Goal: Information Seeking & Learning: Check status

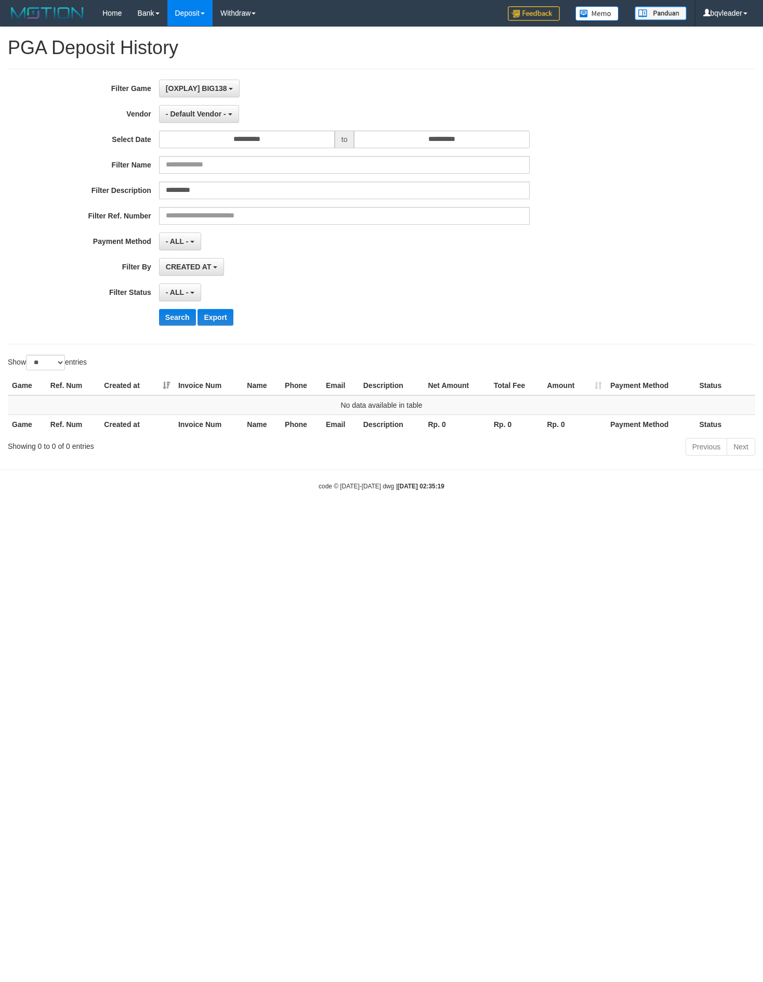
select select "*"
select select "**"
drag, startPoint x: 0, startPoint y: 0, endPoint x: 204, endPoint y: 184, distance: 274.7
click at [204, 184] on input "*********" at bounding box center [344, 191] width 371 height 18
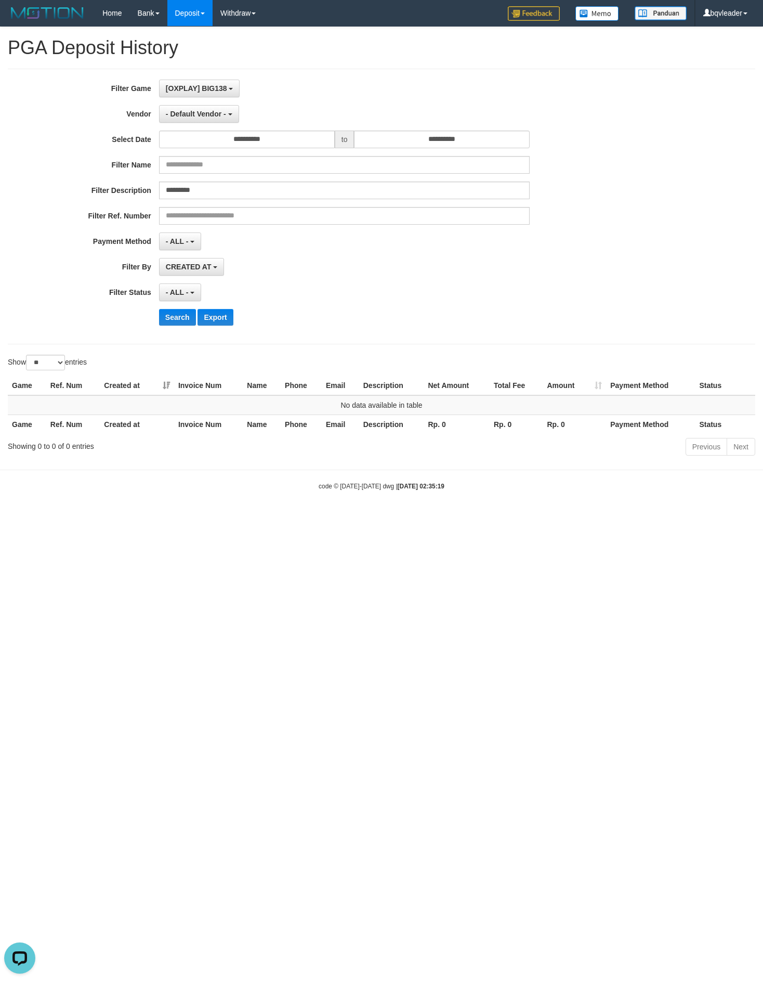
click at [197, 127] on div "**********" at bounding box center [318, 207] width 636 height 254
click at [205, 116] on span "- Default Vendor -" at bounding box center [196, 114] width 60 height 8
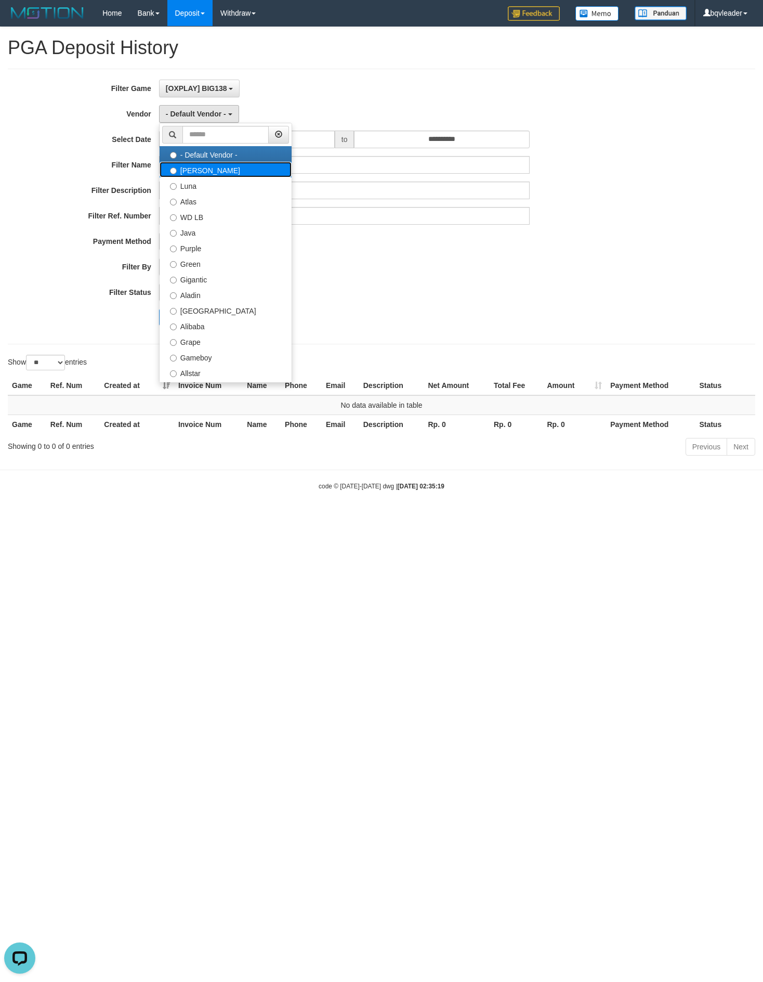
click at [190, 174] on label "[PERSON_NAME]" at bounding box center [226, 170] width 132 height 16
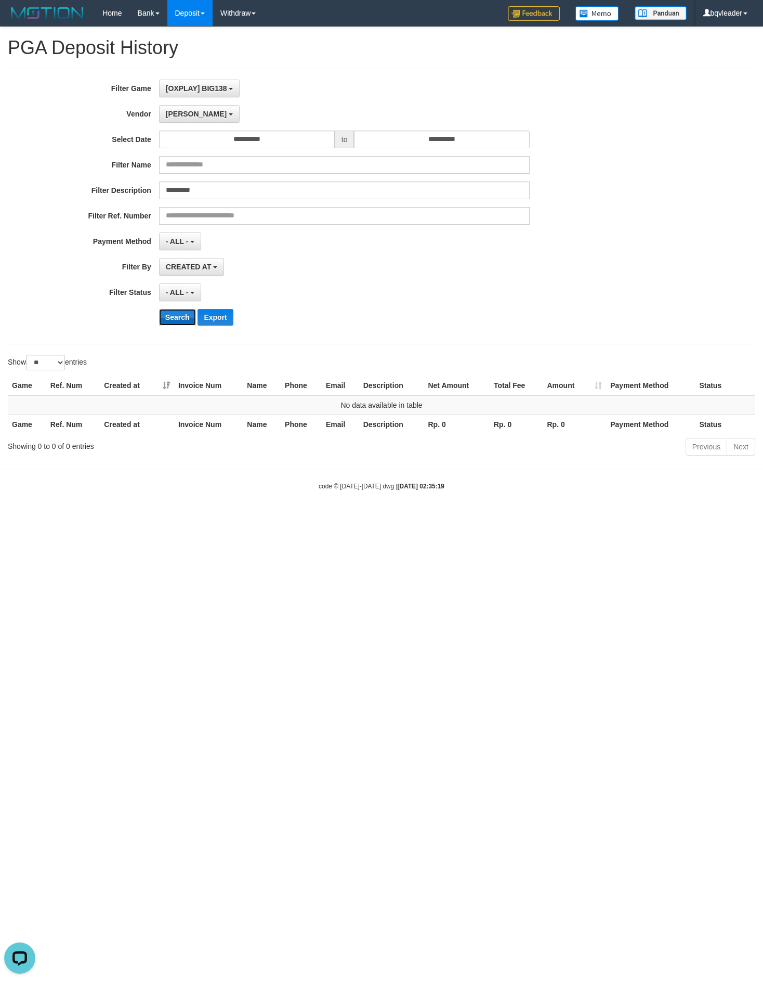
click at [165, 322] on button "Search" at bounding box center [177, 317] width 37 height 17
click at [187, 104] on div "**********" at bounding box center [318, 207] width 636 height 254
click at [184, 111] on button "[PERSON_NAME]" at bounding box center [199, 114] width 81 height 18
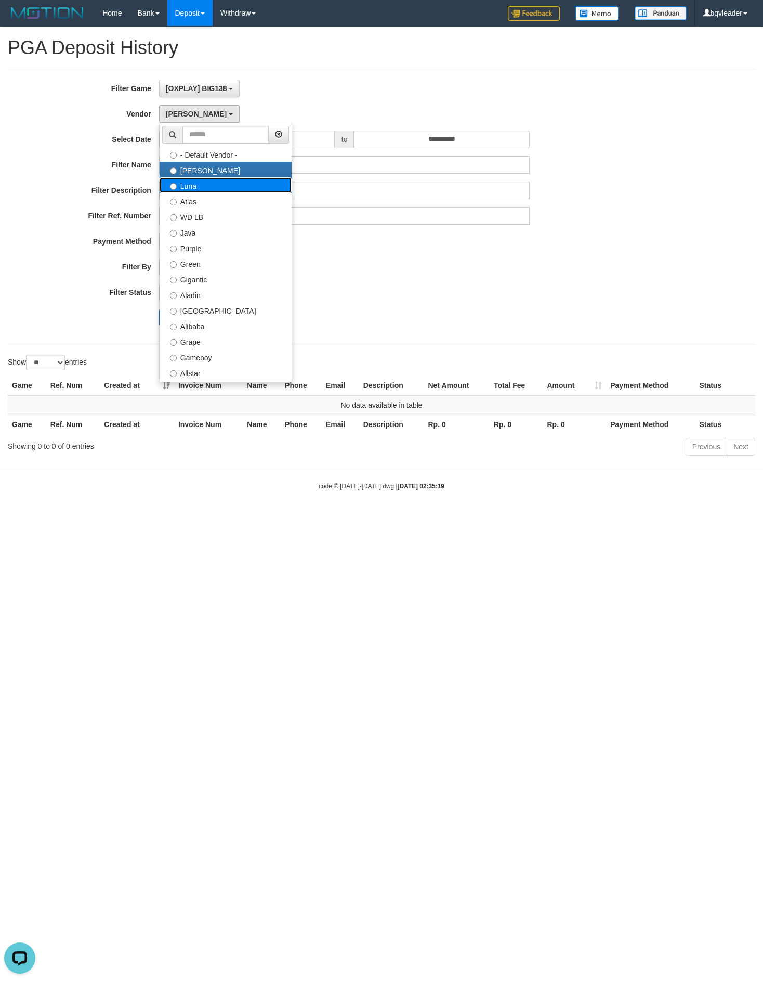
click at [187, 186] on label "Luna" at bounding box center [226, 185] width 132 height 16
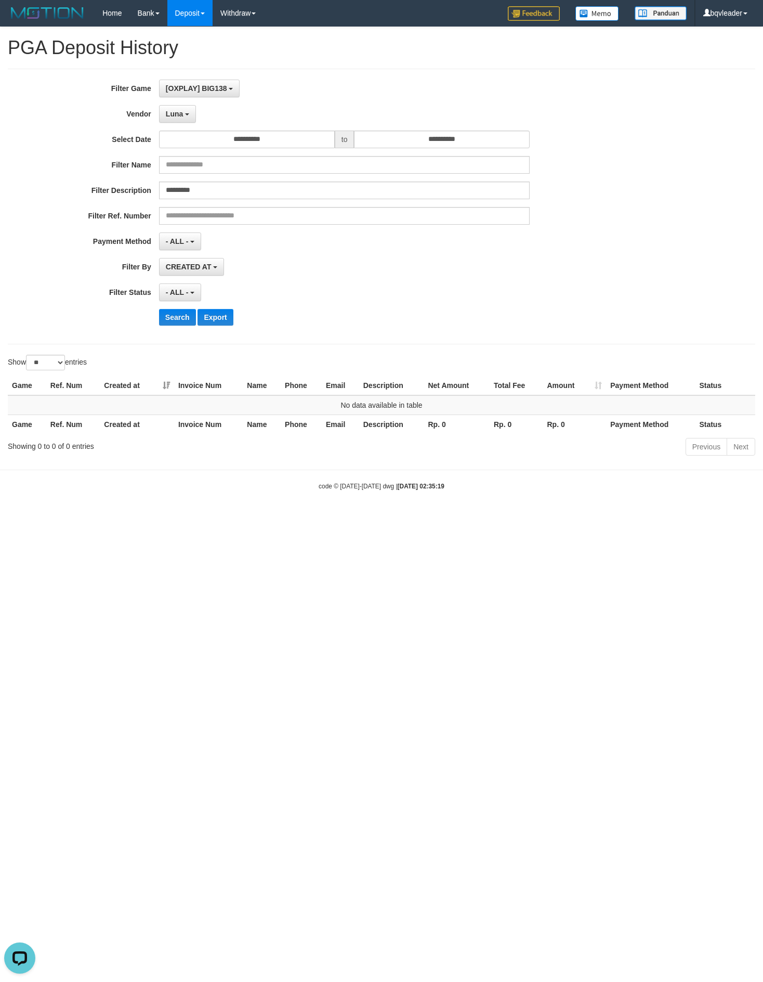
click at [175, 311] on div "**********" at bounding box center [318, 207] width 636 height 254
click at [174, 320] on button "Search" at bounding box center [177, 317] width 37 height 17
click at [188, 112] on button "Luna" at bounding box center [177, 114] width 37 height 18
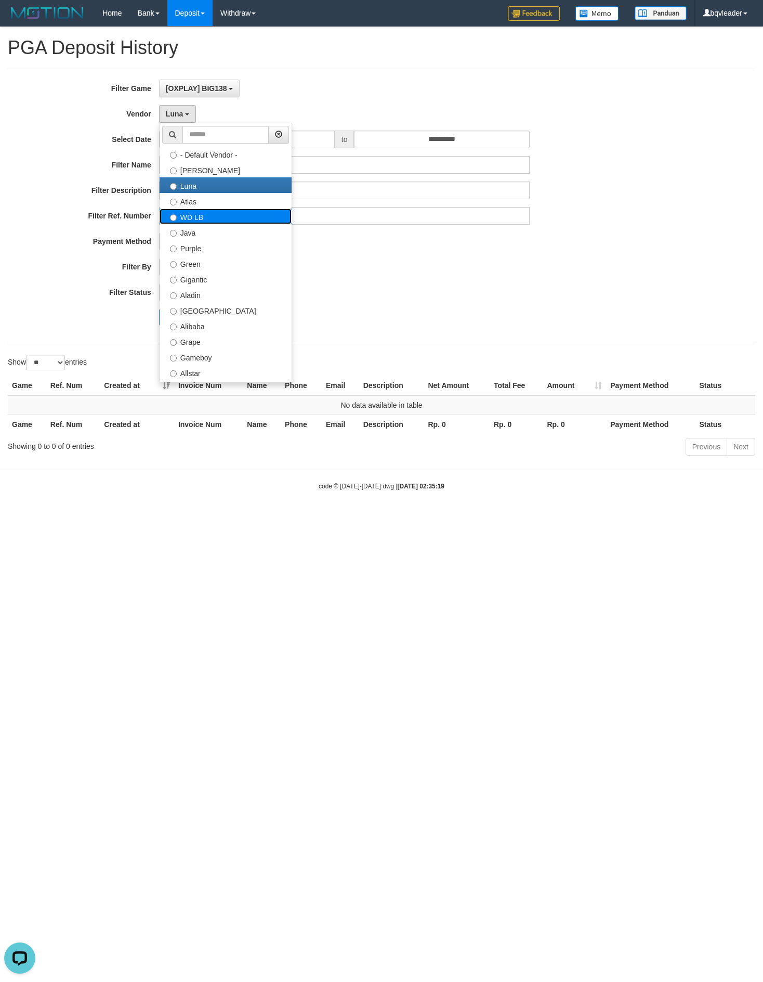
click at [196, 224] on label "WD LB" at bounding box center [226, 217] width 132 height 16
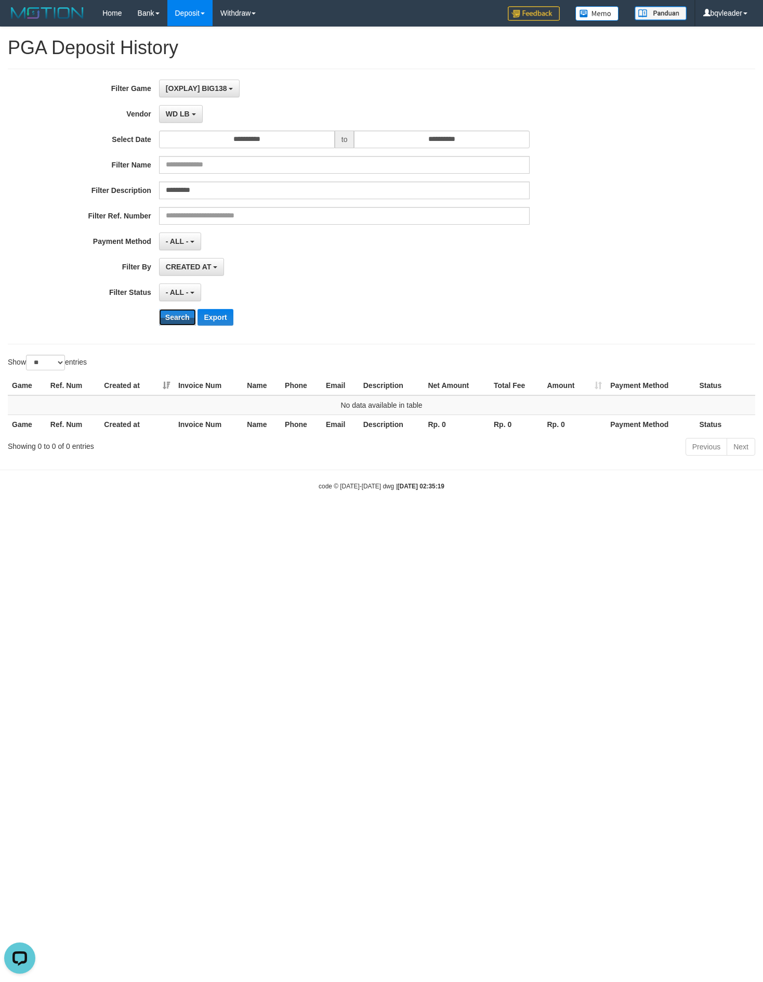
click at [165, 332] on div "**********" at bounding box center [318, 207] width 636 height 254
click at [175, 313] on div "**********" at bounding box center [318, 207] width 636 height 254
click at [172, 321] on button "Search" at bounding box center [177, 317] width 37 height 17
click at [190, 126] on div "**********" at bounding box center [318, 207] width 636 height 254
click at [190, 121] on button "WD LB" at bounding box center [181, 114] width 44 height 18
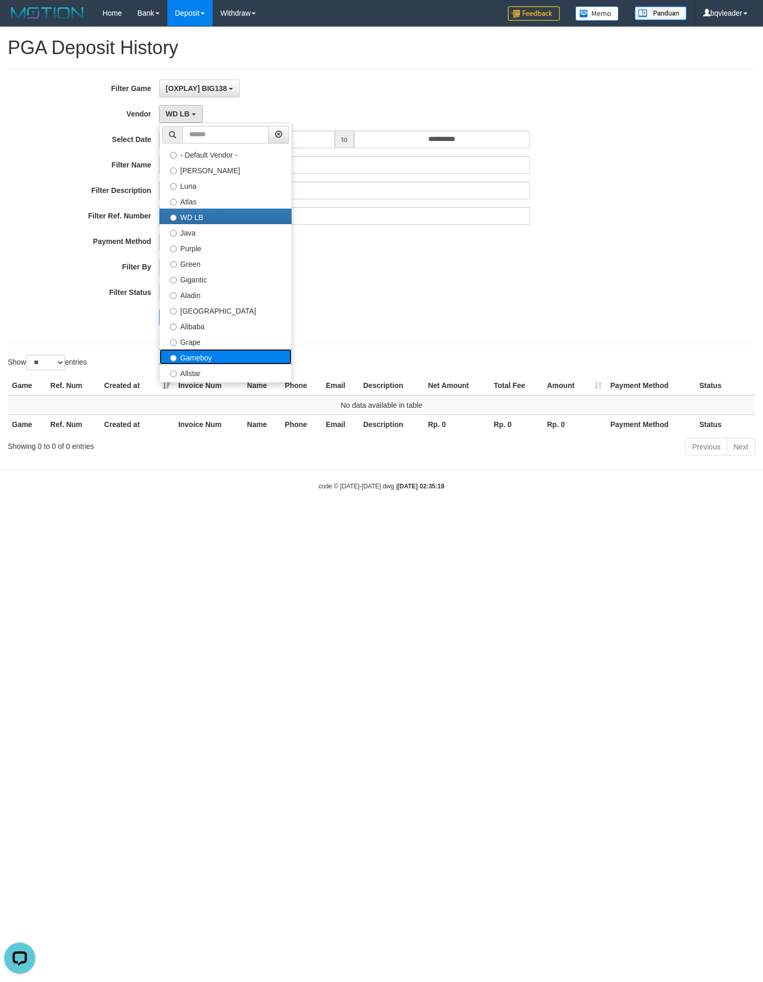
click at [218, 355] on label "Gameboy" at bounding box center [226, 357] width 132 height 16
select select "**********"
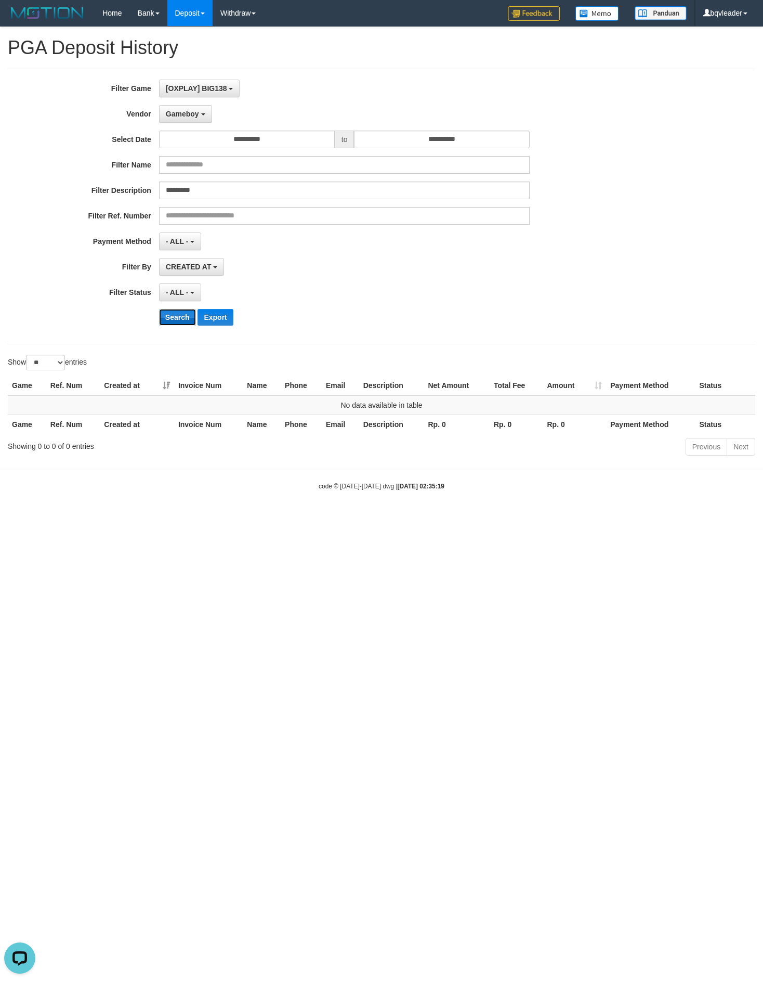
click at [174, 325] on button "Search" at bounding box center [177, 317] width 37 height 17
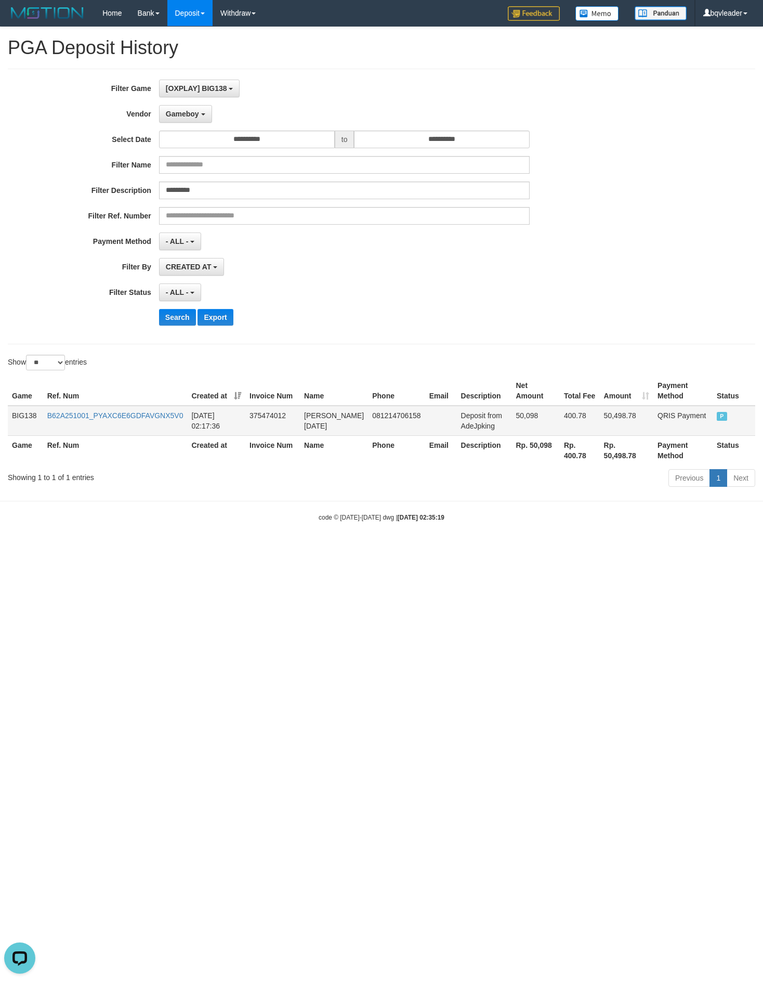
click at [600, 432] on td "50,498.78" at bounding box center [627, 421] width 54 height 30
copy td "50,498.78"
click at [186, 184] on input "*********" at bounding box center [344, 191] width 371 height 18
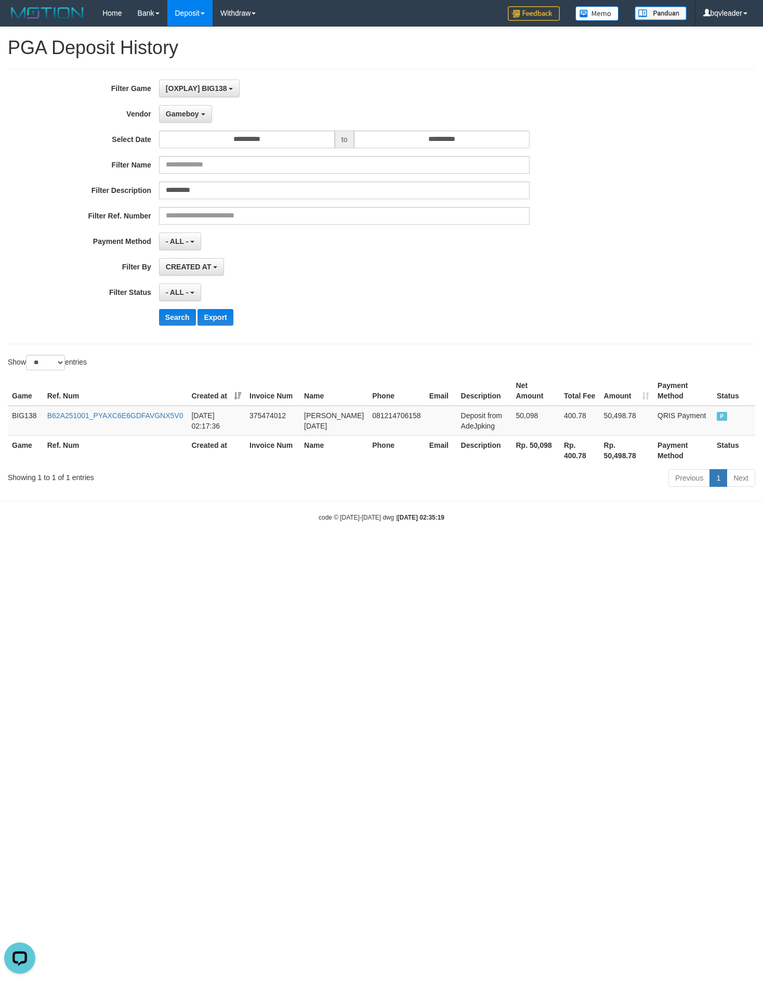
drag, startPoint x: 58, startPoint y: 538, endPoint x: 4, endPoint y: 469, distance: 87.4
click at [59, 537] on body "Toggle navigation Home Bank Account List Load By Website Group [OXPLAY] BIG138 …" at bounding box center [381, 274] width 763 height 548
drag, startPoint x: 308, startPoint y: 295, endPoint x: 4, endPoint y: 231, distance: 310.5
click at [308, 295] on div "- ALL - SELECT ALL - ALL - SELECT STATUS PENDING/UNPAID PAID CANCELED EXPIRED" at bounding box center [344, 292] width 371 height 18
click at [359, 380] on div "Game Ref. Num Created at Invoice Num Name Phone Email Description Net Amount To…" at bounding box center [381, 420] width 763 height 95
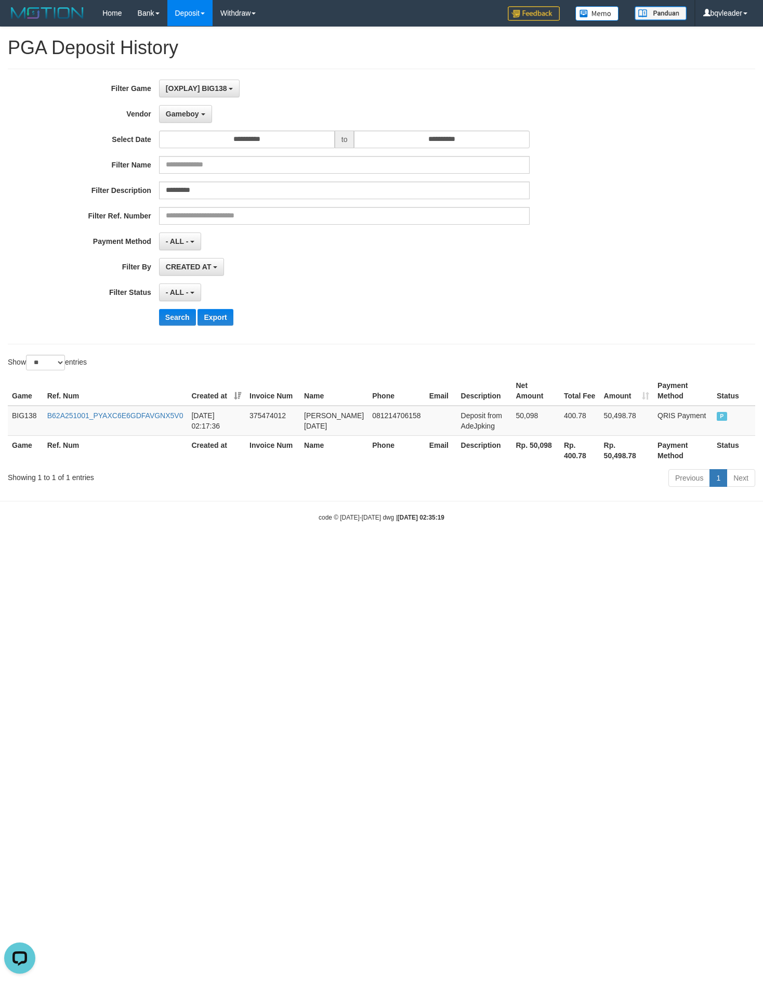
drag, startPoint x: 506, startPoint y: 526, endPoint x: 751, endPoint y: 385, distance: 283.3
click at [506, 522] on div "code © 2012-2018 dwg | 2025/10/01 02:35:19" at bounding box center [381, 517] width 763 height 10
drag, startPoint x: 451, startPoint y: 600, endPoint x: 34, endPoint y: 477, distance: 434.8
click at [450, 548] on html "Toggle navigation Home Bank Account List Load By Website Group [OXPLAY] BIG138 …" at bounding box center [381, 274] width 763 height 548
drag, startPoint x: 375, startPoint y: 533, endPoint x: 503, endPoint y: 477, distance: 139.3
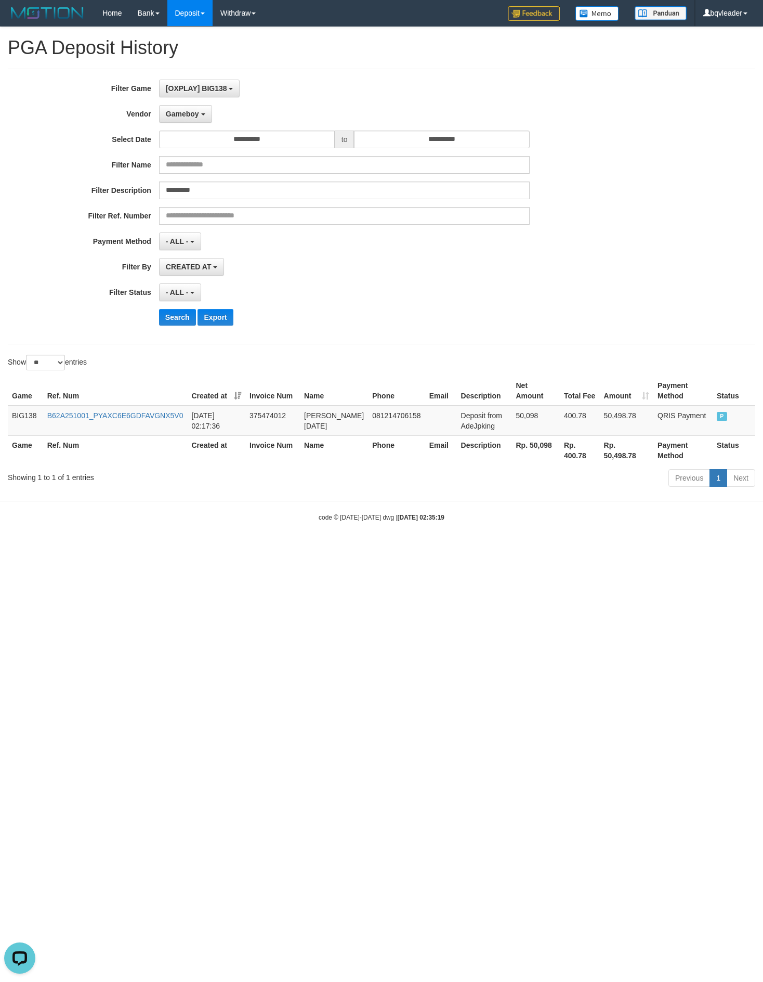
click at [381, 528] on body "Toggle navigation Home Bank Account List Load By Website Group [OXPLAY] BIG138 …" at bounding box center [381, 274] width 763 height 548
drag, startPoint x: 211, startPoint y: 486, endPoint x: 144, endPoint y: 475, distance: 68.4
click at [211, 483] on div "Showing 1 to 1 of 1 entries" at bounding box center [159, 475] width 303 height 15
drag, startPoint x: 141, startPoint y: 563, endPoint x: 94, endPoint y: 471, distance: 103.3
click at [141, 548] on html "Toggle navigation Home Bank Account List Load By Website Group [OXPLAY] BIG138 …" at bounding box center [381, 274] width 763 height 548
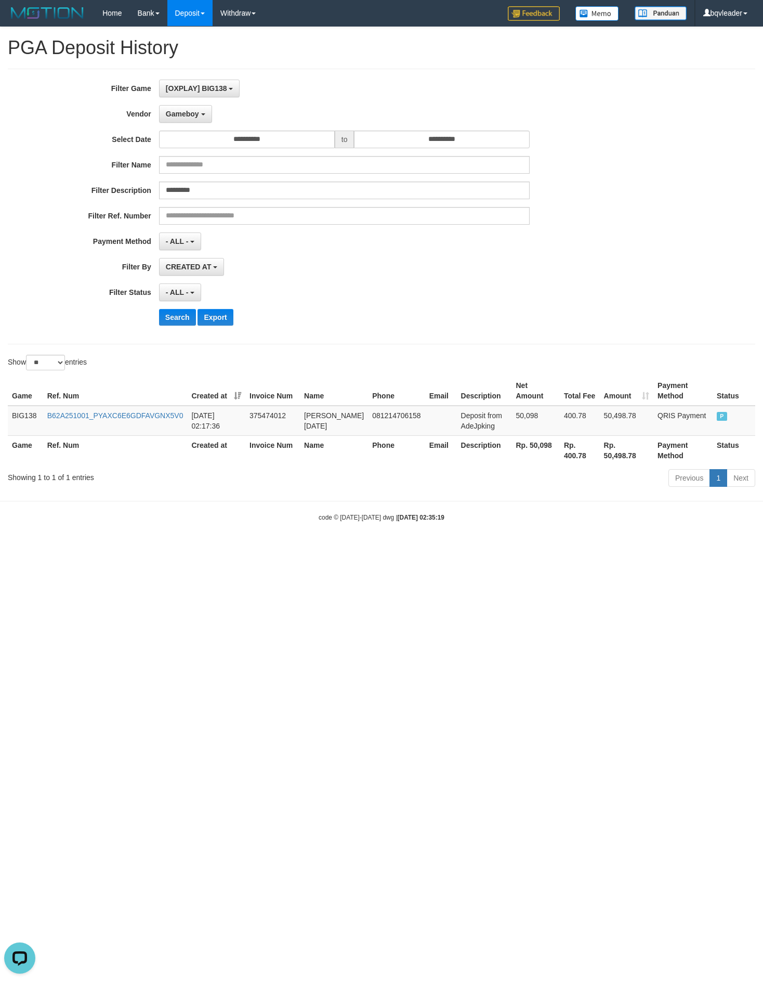
drag, startPoint x: 52, startPoint y: 514, endPoint x: 55, endPoint y: 503, distance: 10.9
click at [52, 514] on body "Toggle navigation Home Bank Account List Load By Website Group [OXPLAY] BIG138 …" at bounding box center [381, 274] width 763 height 548
click at [300, 463] on th "Invoice Num" at bounding box center [272, 450] width 55 height 30
click at [477, 548] on html "Toggle navigation Home Bank Account List Load By Website Group [OXPLAY] BIG138 …" at bounding box center [381, 274] width 763 height 548
click at [281, 548] on html "Toggle navigation Home Bank Account List Load By Website Group [OXPLAY] BIG138 …" at bounding box center [381, 274] width 763 height 548
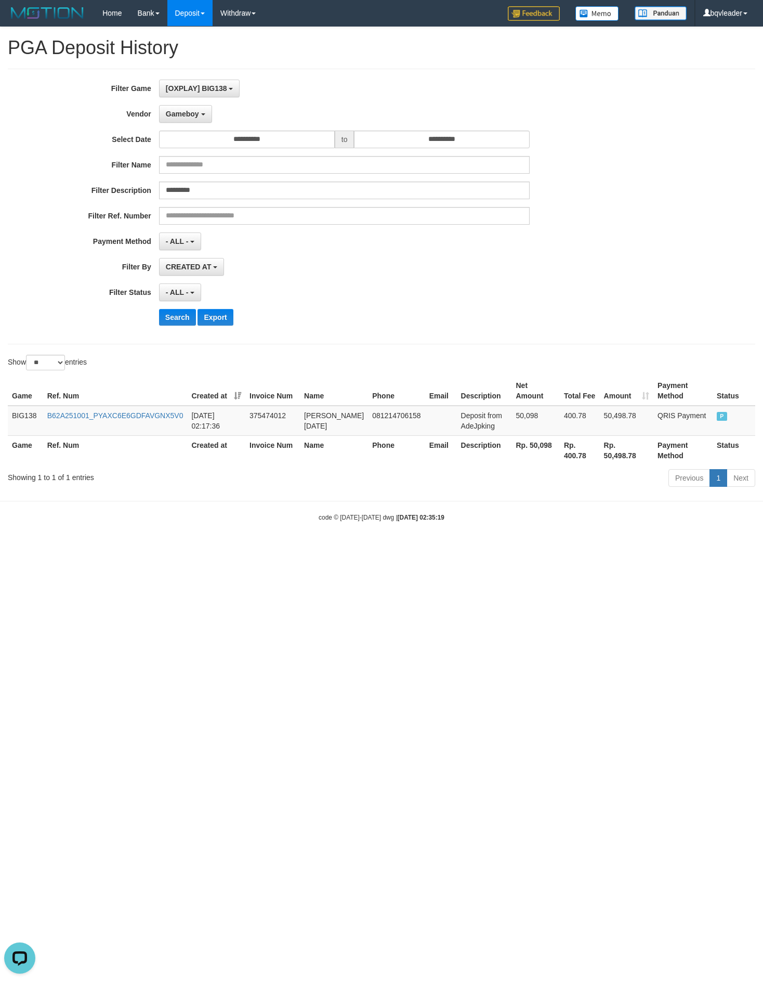
click at [93, 399] on th "Ref. Num" at bounding box center [115, 391] width 145 height 30
drag, startPoint x: 212, startPoint y: 606, endPoint x: 757, endPoint y: 478, distance: 559.9
click at [212, 548] on html "Toggle navigation Home Bank Account List Load By Website Group [OXPLAY] BIG138 …" at bounding box center [381, 274] width 763 height 548
drag, startPoint x: 108, startPoint y: 365, endPoint x: 111, endPoint y: 371, distance: 7.0
click at [111, 371] on div "Show ** ** ** *** entries" at bounding box center [191, 364] width 366 height 18
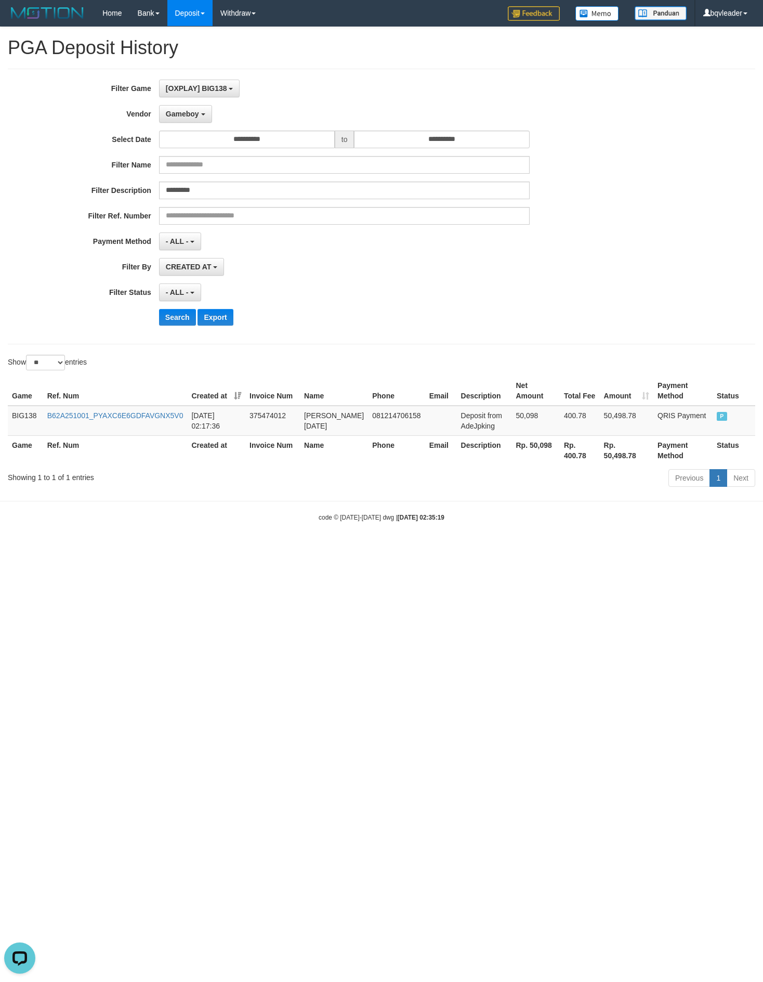
drag, startPoint x: 90, startPoint y: 510, endPoint x: 3, endPoint y: 455, distance: 103.3
click at [96, 472] on body "Toggle navigation Home Bank Account List Load By Website Group [OXPLAY] BIG138 …" at bounding box center [381, 274] width 763 height 548
click at [73, 235] on label "Payment Method" at bounding box center [79, 239] width 159 height 14
click at [115, 548] on html "Toggle navigation Home Bank Account List Load By Website Group [OXPLAY] BIG138 …" at bounding box center [381, 274] width 763 height 548
drag, startPoint x: 378, startPoint y: 577, endPoint x: 295, endPoint y: 520, distance: 100.1
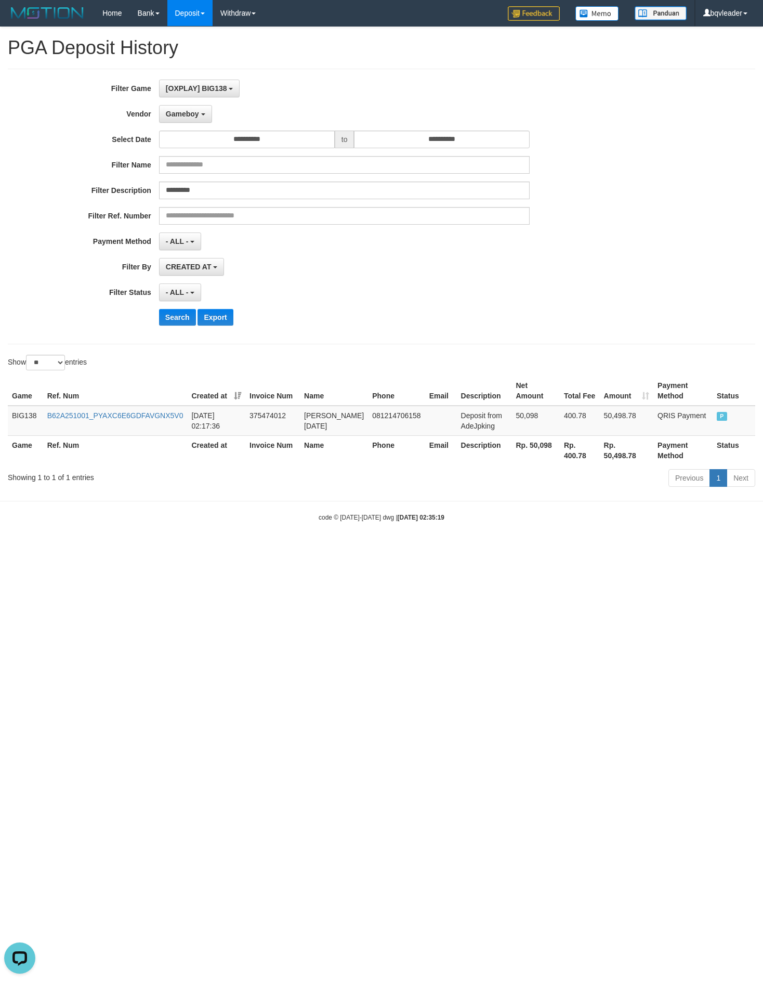
click at [378, 548] on html "Toggle navigation Home Bank Account List Load By Website Group [OXPLAY] BIG138 …" at bounding box center [381, 274] width 763 height 548
drag, startPoint x: 387, startPoint y: 233, endPoint x: 745, endPoint y: 304, distance: 364.7
click at [392, 231] on div "**********" at bounding box center [318, 207] width 636 height 254
click at [155, 196] on label "Filter Description" at bounding box center [79, 189] width 159 height 14
drag, startPoint x: 23, startPoint y: 209, endPoint x: 31, endPoint y: 206, distance: 8.9
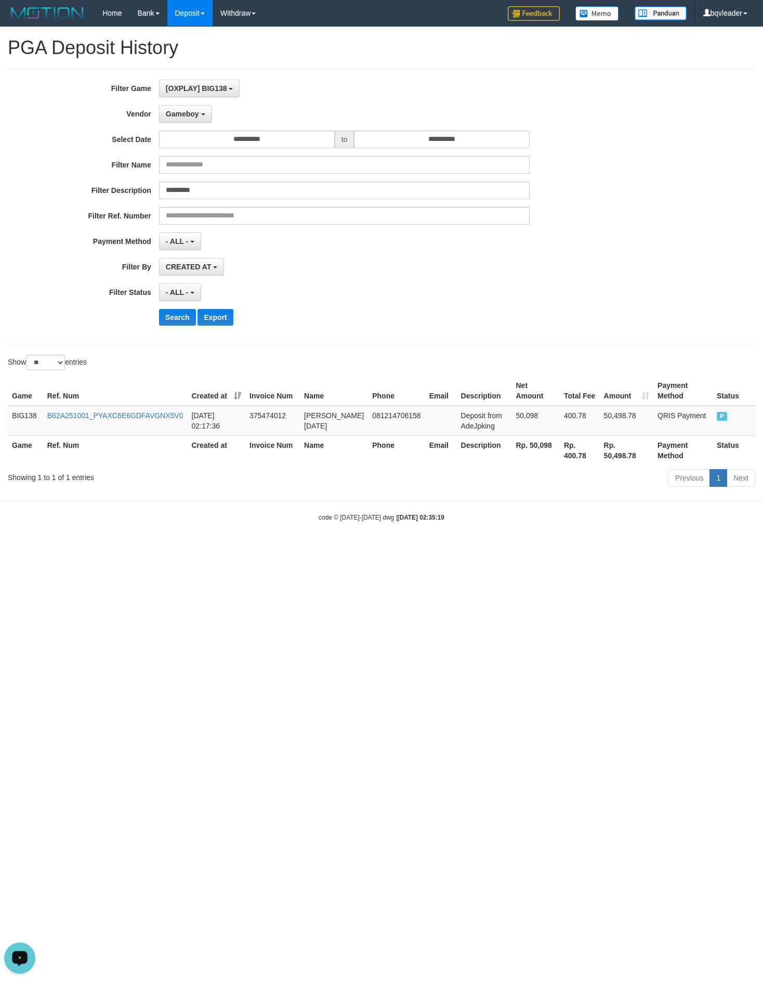
click at [30, 206] on div "**********" at bounding box center [318, 207] width 636 height 254
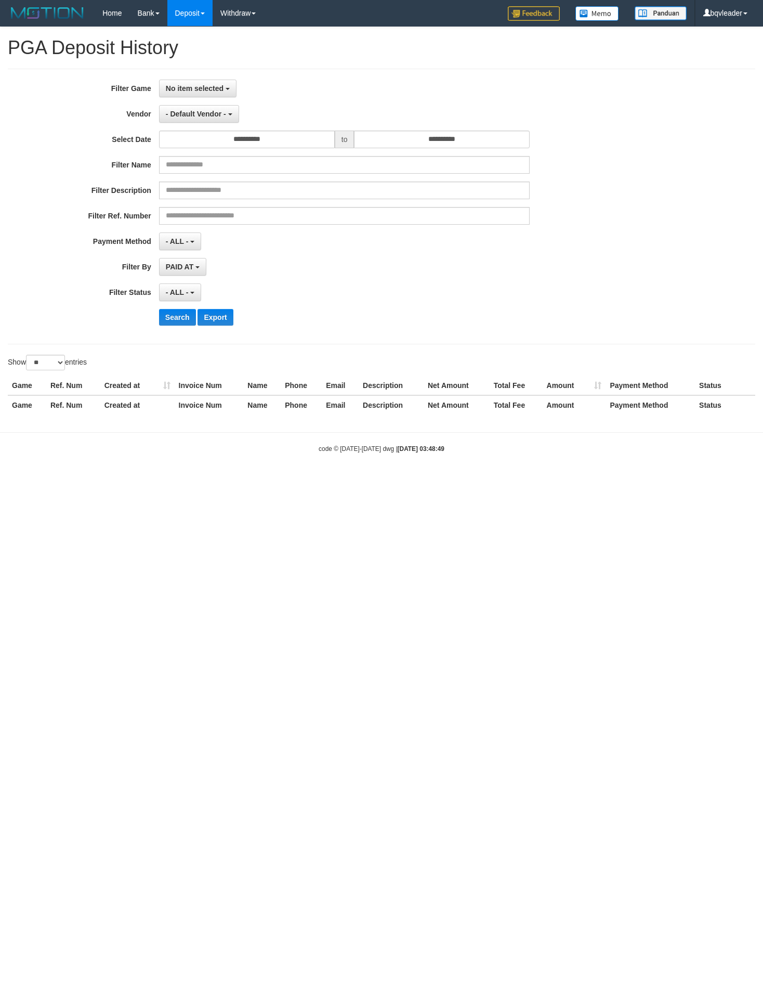
select select
select select "**"
drag, startPoint x: 320, startPoint y: 516, endPoint x: 258, endPoint y: 499, distance: 64.6
click at [320, 480] on html "Toggle navigation Home Bank Account List Load By Website Group [OXPLAY] BIG138 …" at bounding box center [381, 240] width 763 height 480
drag, startPoint x: 167, startPoint y: 462, endPoint x: 48, endPoint y: 456, distance: 119.8
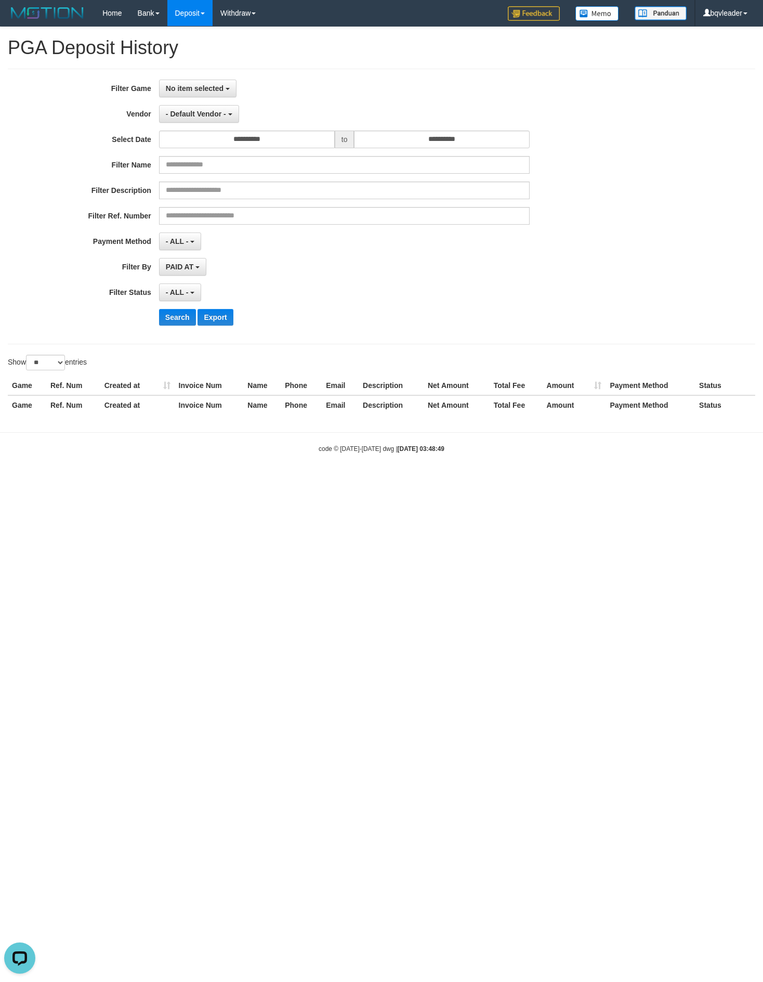
click at [167, 462] on body "Toggle navigation Home Bank Account List Load By Website Group [OXPLAY] BIG138 …" at bounding box center [381, 240] width 763 height 480
drag, startPoint x: 262, startPoint y: 478, endPoint x: 161, endPoint y: 477, distance: 100.9
click at [261, 478] on body "Toggle navigation Home Bank Account List Load By Website Group [OXPLAY] BIG138 …" at bounding box center [381, 240] width 763 height 480
click at [385, 480] on html "Toggle navigation Home Bank Account List Load By Website Group [OXPLAY] BIG138 …" at bounding box center [381, 240] width 763 height 480
drag, startPoint x: 211, startPoint y: 622, endPoint x: 4, endPoint y: 393, distance: 308.6
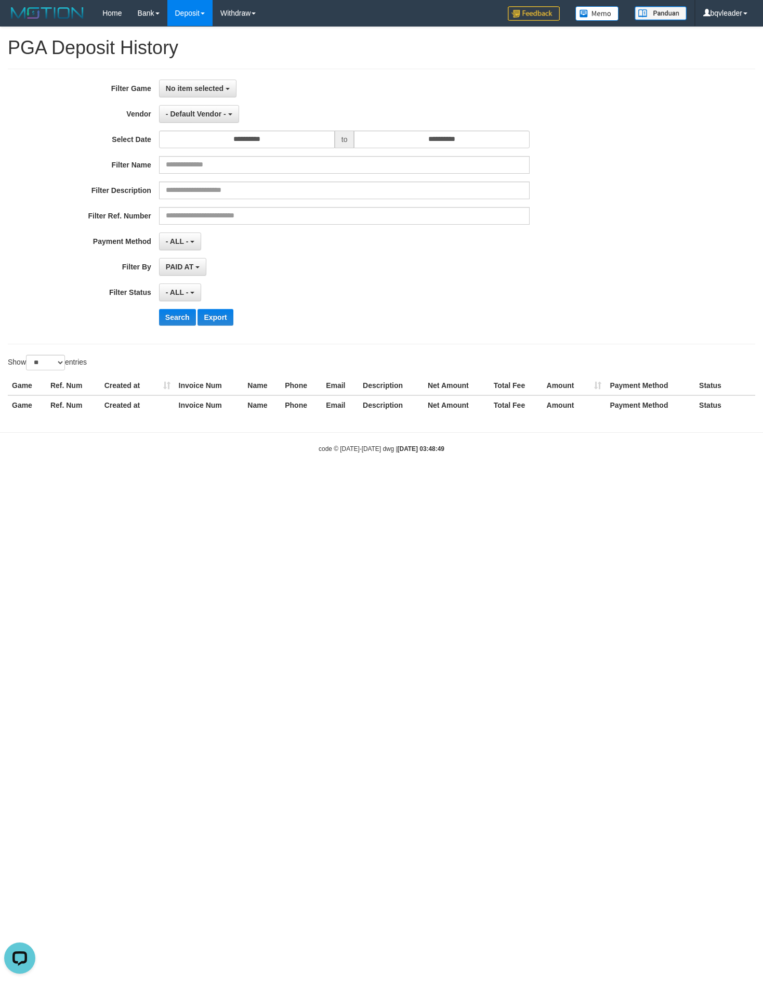
click at [211, 480] on html "Toggle navigation Home Bank Account List Load By Website Group [OXPLAY] BIG138 …" at bounding box center [381, 240] width 763 height 480
drag, startPoint x: 59, startPoint y: 467, endPoint x: 1, endPoint y: 405, distance: 85.4
click at [55, 464] on body "Toggle navigation Home Bank Account List Load By Website Group [OXPLAY] BIG138 …" at bounding box center [381, 240] width 763 height 480
drag, startPoint x: 390, startPoint y: 540, endPoint x: 380, endPoint y: 539, distance: 10.5
click at [386, 480] on html "Toggle navigation Home Bank Account List Load By Website Group [OXPLAY] BIG138 …" at bounding box center [381, 240] width 763 height 480
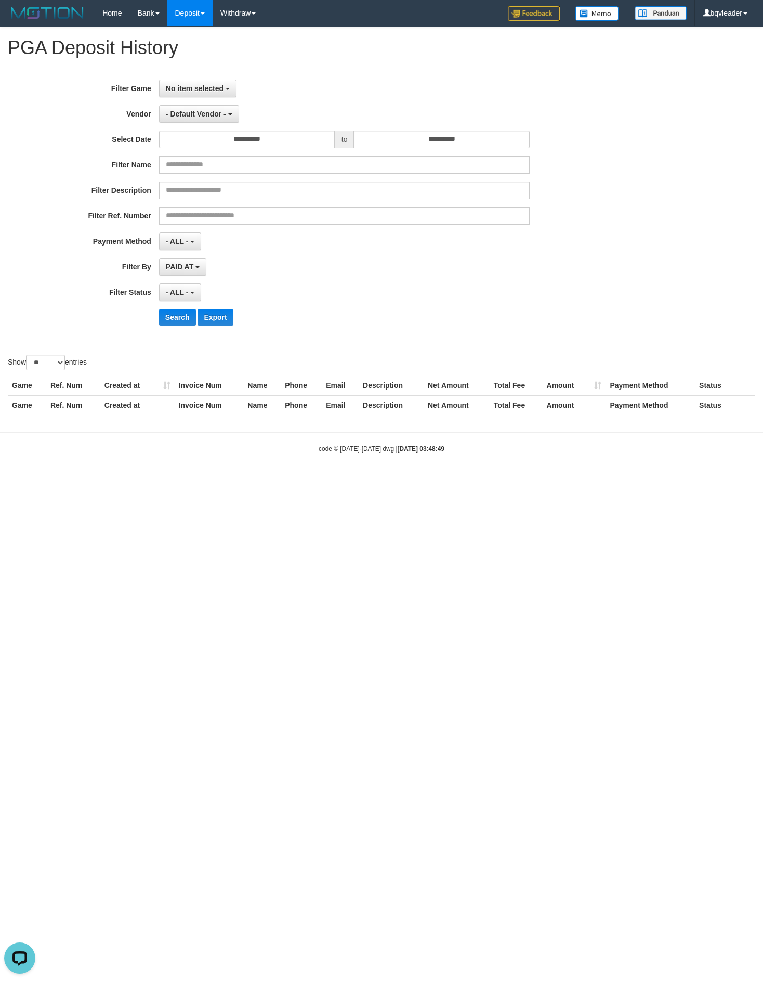
drag, startPoint x: 247, startPoint y: 492, endPoint x: 1, endPoint y: 274, distance: 328.6
click at [243, 480] on html "Toggle navigation Home Bank Account List Load By Website Group [OXPLAY] BIG138 …" at bounding box center [381, 240] width 763 height 480
click at [146, 462] on body "Toggle navigation Home Bank Account List Load By Website Group [OXPLAY] BIG138 …" at bounding box center [381, 240] width 763 height 480
drag, startPoint x: 392, startPoint y: 478, endPoint x: 381, endPoint y: 473, distance: 12.6
click at [384, 475] on body "Toggle navigation Home Bank Account List Load By Website Group [OXPLAY] BIG138 …" at bounding box center [381, 240] width 763 height 480
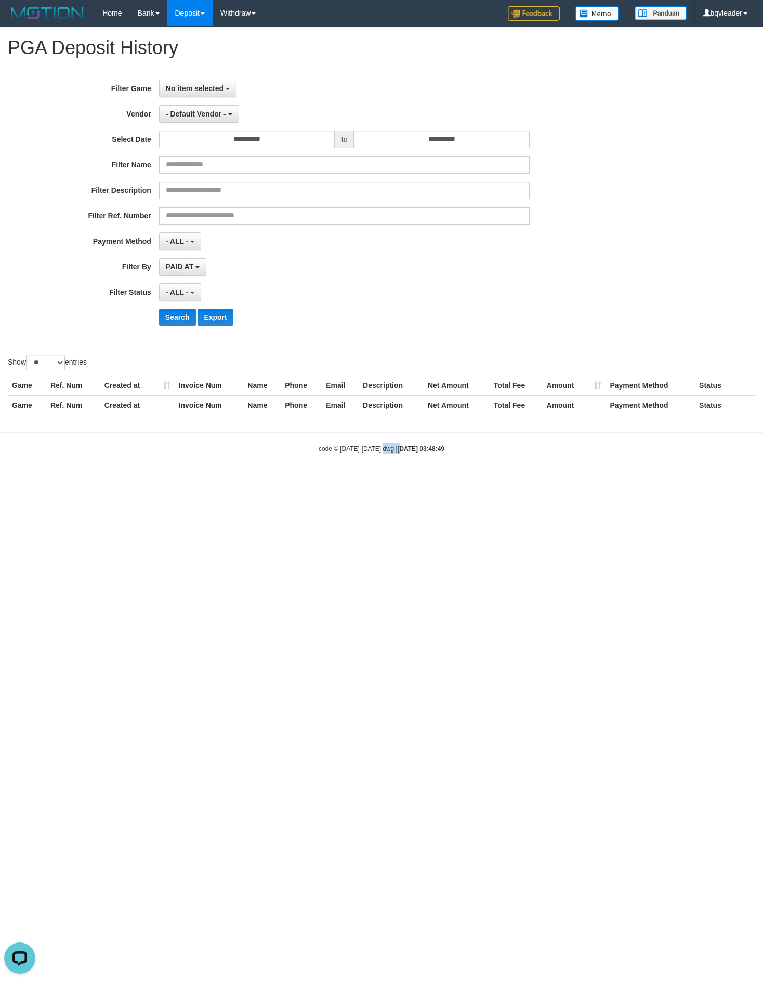
drag, startPoint x: 167, startPoint y: 481, endPoint x: 127, endPoint y: 455, distance: 48.2
click at [135, 459] on body "Toggle navigation Home Bank Account List Load By Website Group [OXPLAY] BIG138 …" at bounding box center [381, 240] width 763 height 480
drag, startPoint x: 155, startPoint y: 670, endPoint x: 2, endPoint y: 500, distance: 228.3
click at [155, 480] on html "Toggle navigation Home Bank Account List Load By Website Group [OXPLAY] BIG138 …" at bounding box center [381, 240] width 763 height 480
drag, startPoint x: 563, startPoint y: 578, endPoint x: 754, endPoint y: 572, distance: 191.5
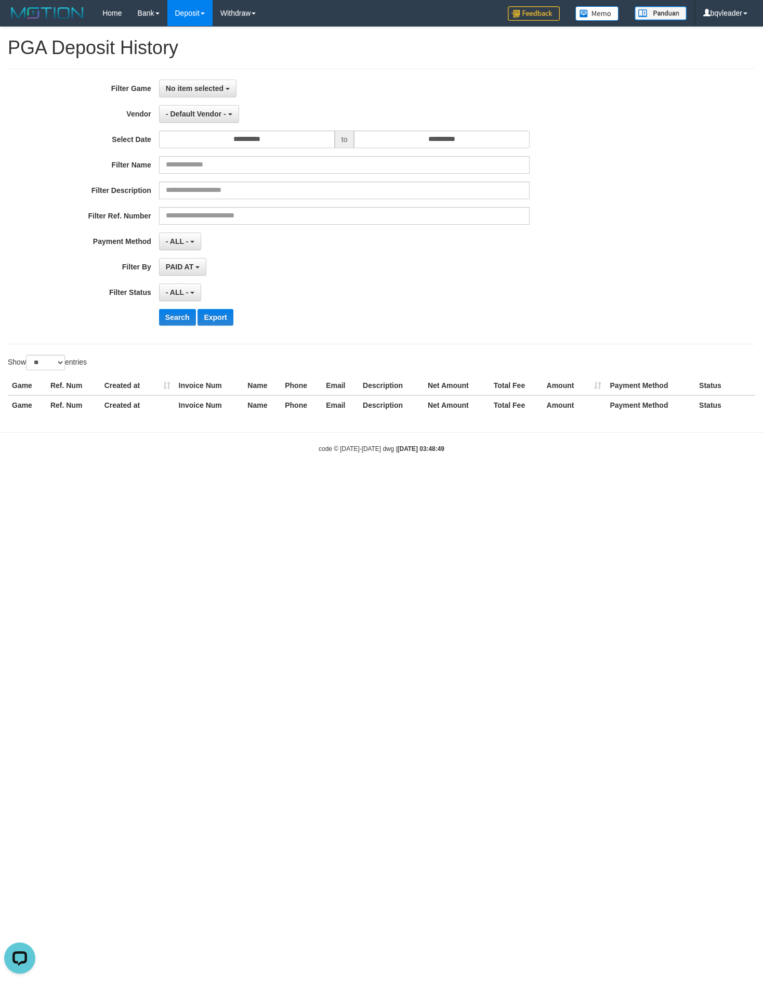
click at [563, 480] on html "Toggle navigation Home Bank Account List Load By Website Group [OXPLAY] BIG138 …" at bounding box center [381, 240] width 763 height 480
drag, startPoint x: 60, startPoint y: 344, endPoint x: 0, endPoint y: 255, distance: 107.9
click at [62, 338] on div "**********" at bounding box center [382, 207] width 748 height 276
drag, startPoint x: 244, startPoint y: 555, endPoint x: 12, endPoint y: 559, distance: 232.0
click at [242, 480] on html "Toggle navigation Home Bank Account List Load By Website Group [OXPLAY] BIG138 …" at bounding box center [381, 240] width 763 height 480
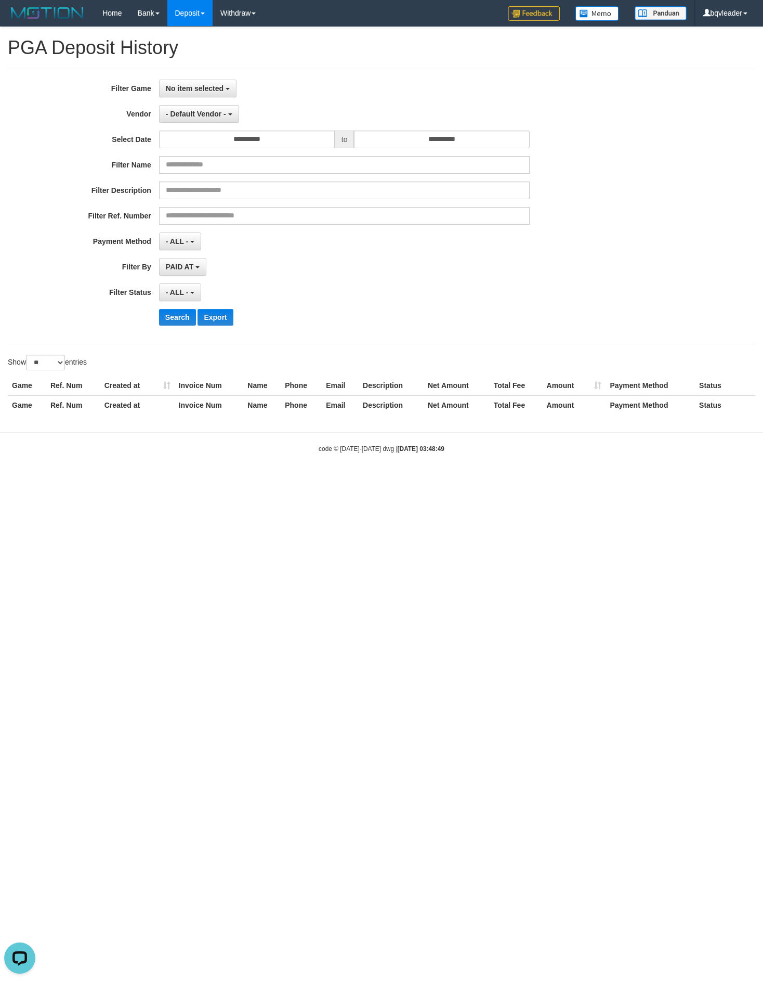
drag, startPoint x: 169, startPoint y: 474, endPoint x: 0, endPoint y: 229, distance: 297.7
click at [173, 458] on body "Toggle navigation Home Bank Account List Load By Website Group [OXPLAY] BIG138 …" at bounding box center [381, 240] width 763 height 480
drag, startPoint x: 62, startPoint y: 520, endPoint x: 51, endPoint y: 513, distance: 13.6
click at [62, 480] on html "Toggle navigation Home Bank Account List Load By Website Group [OXPLAY] BIG138 …" at bounding box center [381, 240] width 763 height 480
drag, startPoint x: 126, startPoint y: 548, endPoint x: 122, endPoint y: 536, distance: 13.2
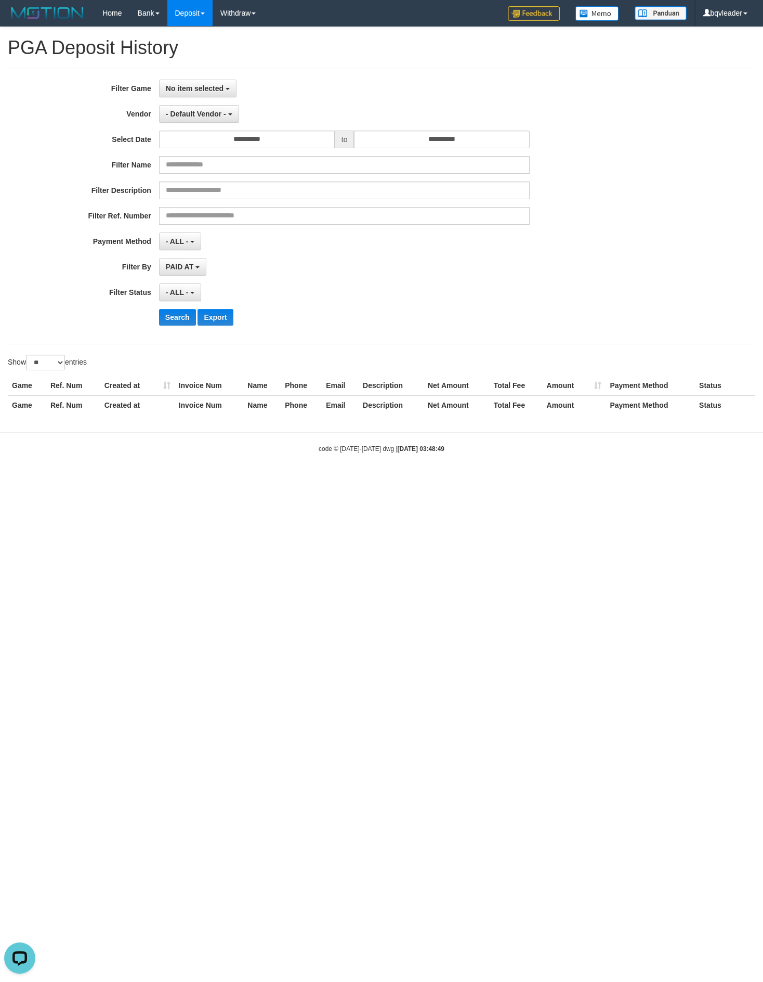
click at [127, 480] on html "Toggle navigation Home Bank Account List Load By Website Group [OXPLAY] BIG138 …" at bounding box center [381, 240] width 763 height 480
drag, startPoint x: 35, startPoint y: 154, endPoint x: 4, endPoint y: 122, distance: 44.9
click at [35, 154] on div "**********" at bounding box center [318, 207] width 636 height 254
drag, startPoint x: 98, startPoint y: 470, endPoint x: 6, endPoint y: 469, distance: 91.5
click at [98, 470] on body "Toggle navigation Home Bank Account List Load By Website Group [OXPLAY] BIG138 …" at bounding box center [381, 240] width 763 height 480
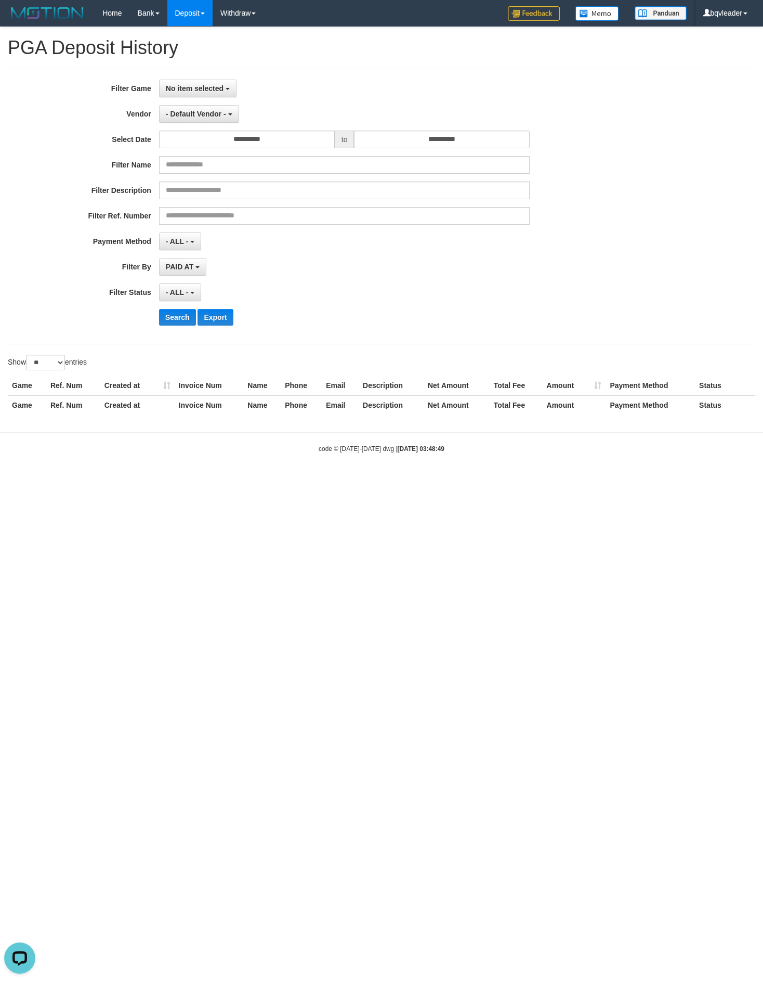
drag, startPoint x: 184, startPoint y: 717, endPoint x: 4, endPoint y: 639, distance: 196.1
click at [177, 480] on html "Toggle navigation Home Bank Account List Load By Website Group [OXPLAY] BIG138 …" at bounding box center [381, 240] width 763 height 480
drag, startPoint x: 401, startPoint y: 419, endPoint x: 426, endPoint y: 412, distance: 26.0
click at [406, 415] on th "Description" at bounding box center [391, 404] width 65 height 19
drag, startPoint x: 242, startPoint y: 448, endPoint x: 481, endPoint y: 410, distance: 241.3
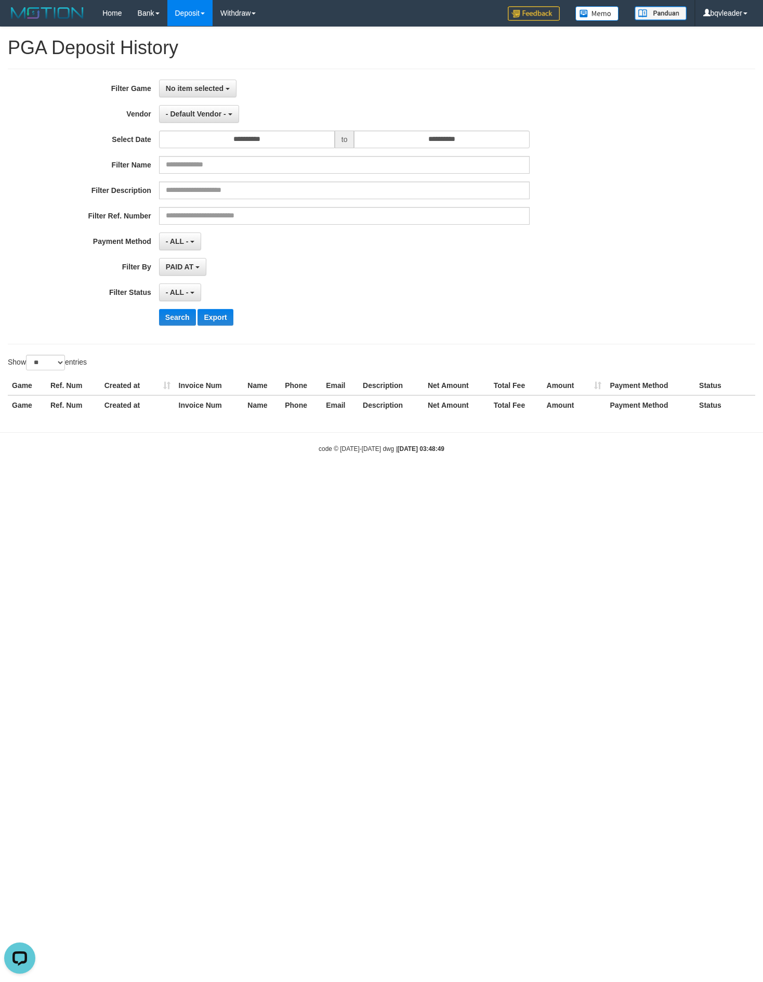
click at [242, 448] on body "Toggle navigation Home Bank Account List Load By Website Group [OXPLAY] BIG138 …" at bounding box center [381, 240] width 763 height 480
drag, startPoint x: 153, startPoint y: 584, endPoint x: 174, endPoint y: 519, distance: 67.8
click at [159, 480] on html "Toggle navigation Home Bank Account List Load By Website Group [OXPLAY] BIG138 …" at bounding box center [381, 240] width 763 height 480
drag, startPoint x: 92, startPoint y: 806, endPoint x: 3, endPoint y: 693, distance: 143.8
click at [92, 480] on html "Toggle navigation Home Bank Account List Load By Website Group [OXPLAY] BIG138 …" at bounding box center [381, 240] width 763 height 480
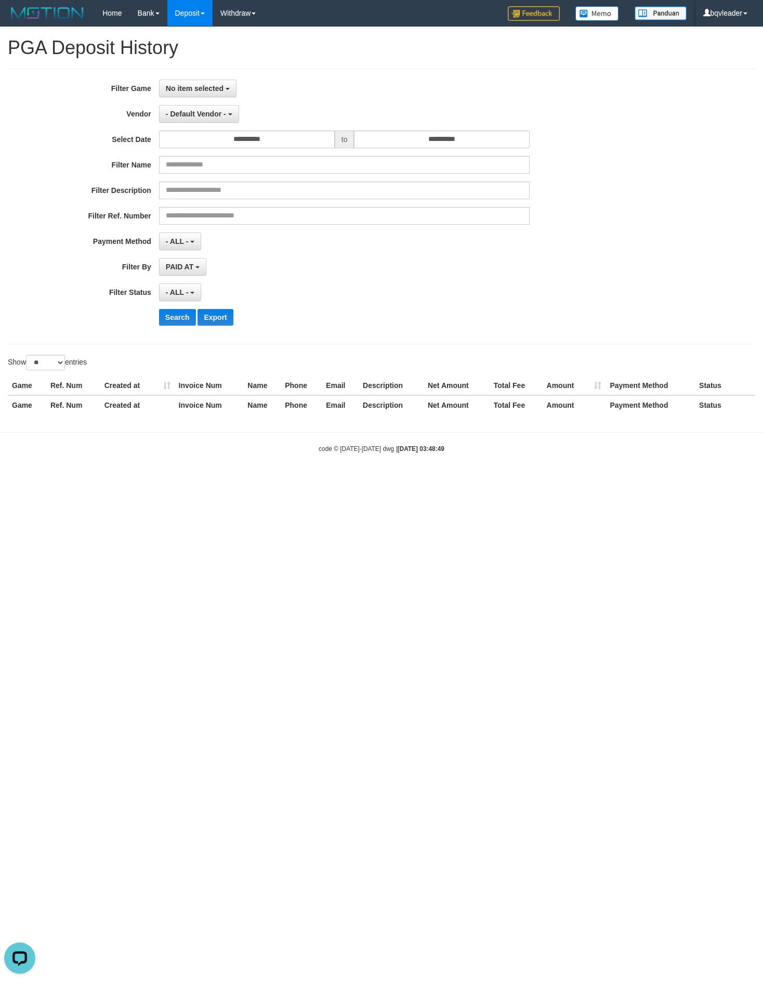
click at [157, 472] on body "Toggle navigation Home Bank Account List Load By Website Group [OXPLAY] BIG138 …" at bounding box center [381, 240] width 763 height 480
drag, startPoint x: 138, startPoint y: 445, endPoint x: 104, endPoint y: 407, distance: 51.6
click at [138, 445] on body "Toggle navigation Home Bank Account List Load By Website Group [OXPLAY] BIG138 …" at bounding box center [381, 240] width 763 height 480
click at [61, 276] on div "**********" at bounding box center [318, 267] width 636 height 18
drag, startPoint x: 211, startPoint y: 446, endPoint x: 6, endPoint y: 380, distance: 215.5
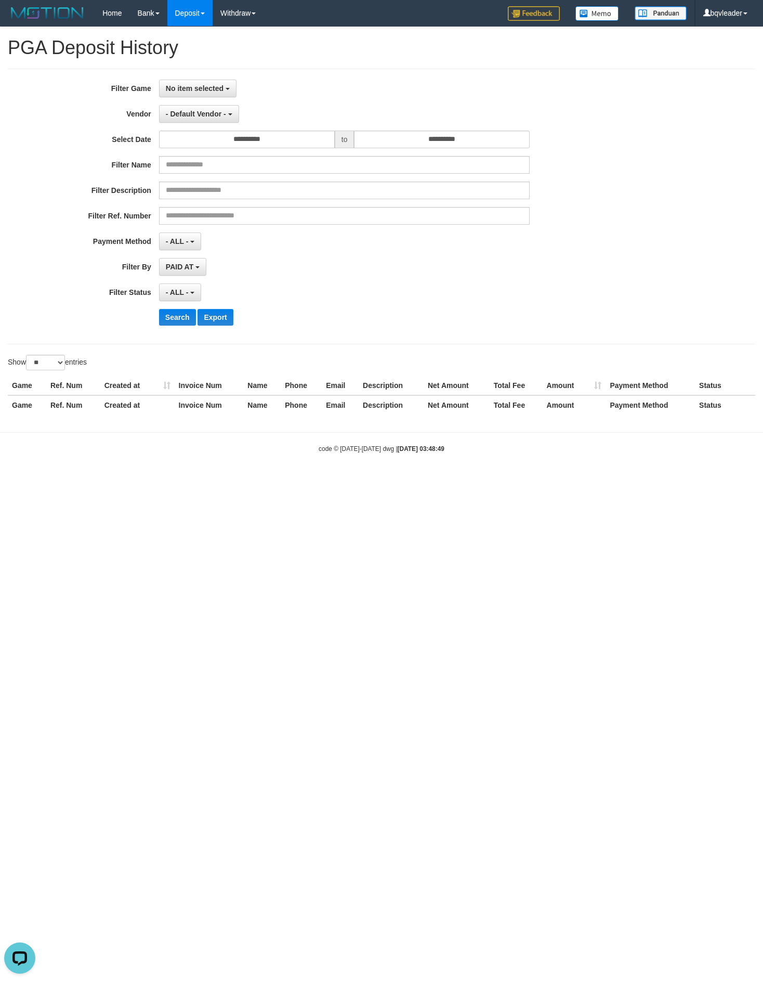
click at [212, 447] on body "Toggle navigation Home Bank Account List Load By Website Group [OXPLAY] BIG138 …" at bounding box center [381, 240] width 763 height 480
click at [107, 468] on body "Toggle navigation Home Bank Account List Load By Website Group [OXPLAY] BIG138 …" at bounding box center [381, 240] width 763 height 480
drag, startPoint x: 200, startPoint y: 475, endPoint x: 231, endPoint y: 469, distance: 31.8
click at [211, 470] on body "Toggle navigation Home Bank Account List Load By Website Group [OXPLAY] BIG138 …" at bounding box center [381, 240] width 763 height 480
click at [177, 480] on html "Toggle navigation Home Bank Account List Load By Website Group [OXPLAY] BIG138 …" at bounding box center [381, 240] width 763 height 480
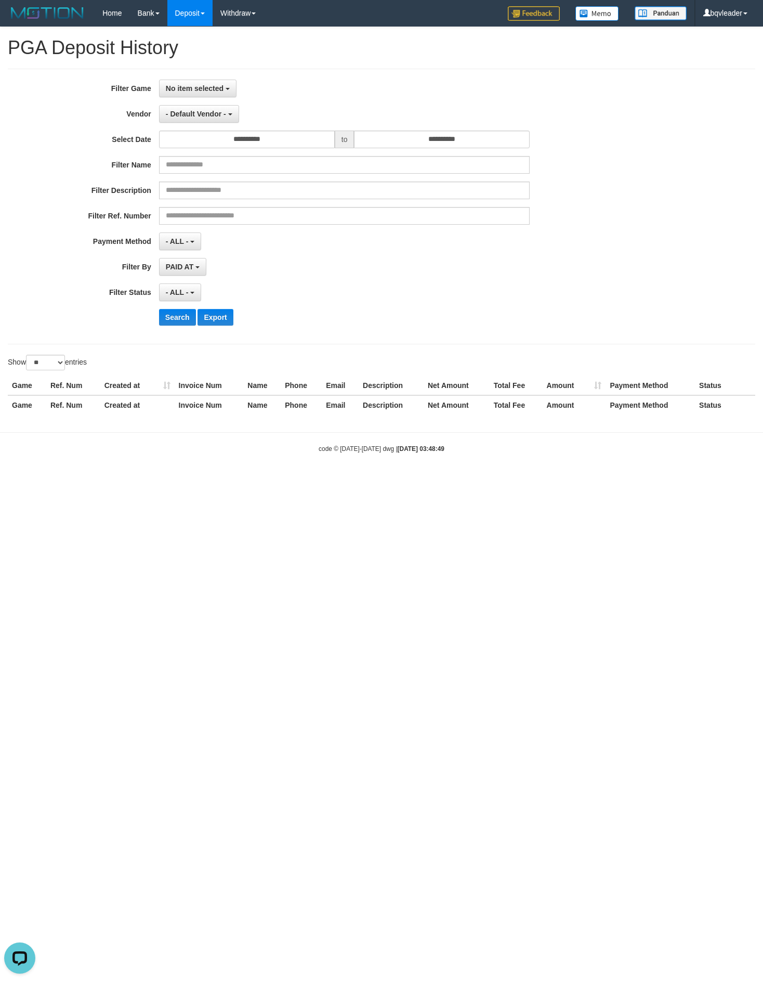
drag, startPoint x: 326, startPoint y: 506, endPoint x: 382, endPoint y: 496, distance: 56.9
click at [331, 480] on html "Toggle navigation Home Bank Account List Load By Website Group [OXPLAY] BIG138 …" at bounding box center [381, 240] width 763 height 480
click at [244, 480] on body "Toggle navigation Home Bank Account List Load By Website Group [OXPLAY] BIG138 …" at bounding box center [381, 240] width 763 height 480
drag, startPoint x: 219, startPoint y: 559, endPoint x: 762, endPoint y: 467, distance: 550.6
click at [244, 480] on html "Toggle navigation Home Bank Account List Load By Website Group [OXPLAY] BIG138 …" at bounding box center [381, 240] width 763 height 480
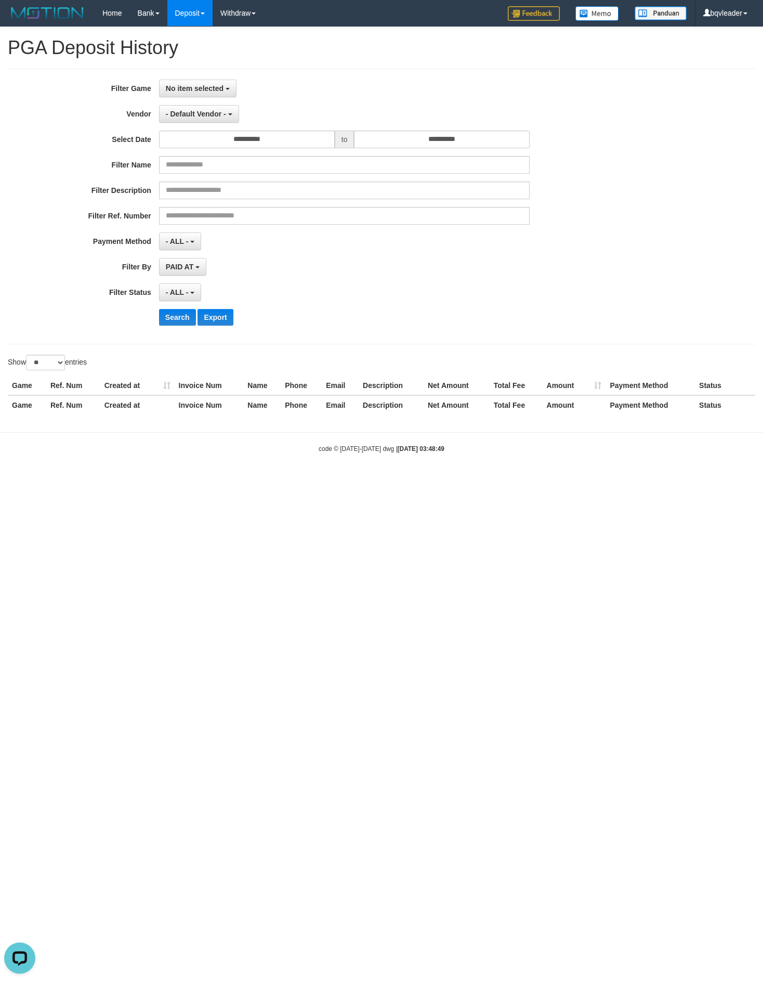
click at [160, 474] on body "Toggle navigation Home Bank Account List Load By Website Group [OXPLAY] BIG138 …" at bounding box center [381, 240] width 763 height 480
drag, startPoint x: 79, startPoint y: 439, endPoint x: 5, endPoint y: 420, distance: 76.2
click at [79, 433] on hr at bounding box center [381, 432] width 763 height 1
drag, startPoint x: 147, startPoint y: 525, endPoint x: 7, endPoint y: 377, distance: 203.8
click at [147, 480] on html "Toggle navigation Home Bank Account List Load By Website Group [OXPLAY] BIG138 …" at bounding box center [381, 240] width 763 height 480
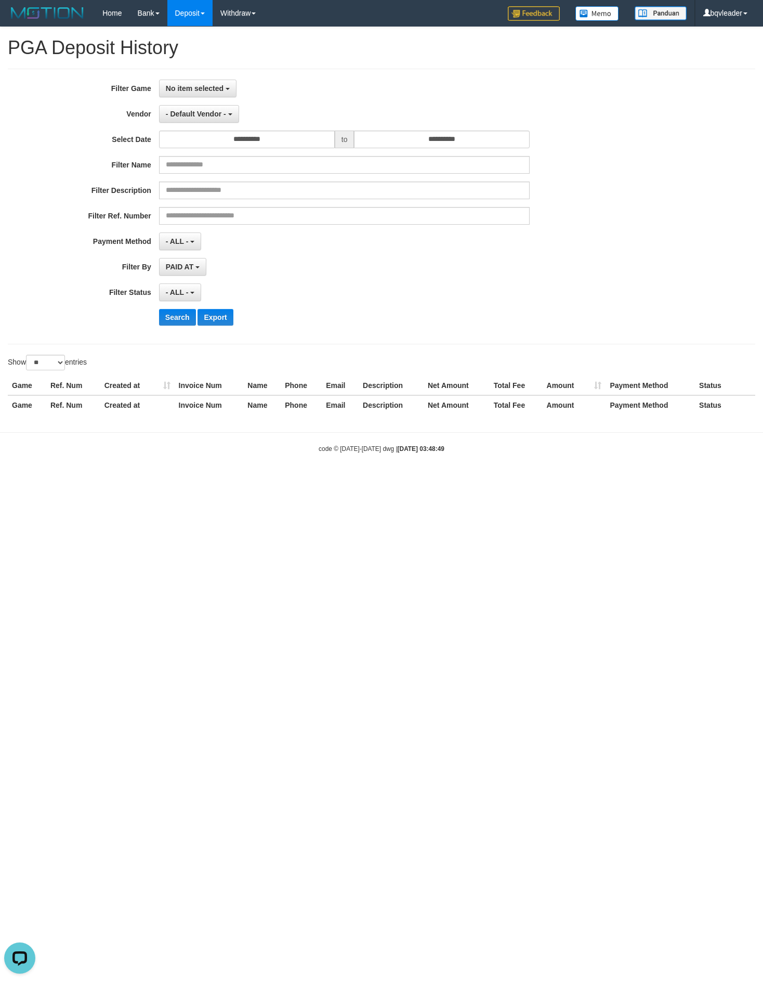
drag, startPoint x: 130, startPoint y: 497, endPoint x: 2, endPoint y: 498, distance: 127.9
click at [123, 480] on html "Toggle navigation Home Bank Account List Load By Website Group [OXPLAY] BIG138 …" at bounding box center [381, 240] width 763 height 480
drag, startPoint x: 197, startPoint y: 622, endPoint x: 195, endPoint y: 590, distance: 32.3
click at [199, 480] on html "Toggle navigation Home Bank Account List Load By Website Group [OXPLAY] BIG138 …" at bounding box center [381, 240] width 763 height 480
drag, startPoint x: 145, startPoint y: 475, endPoint x: 0, endPoint y: 437, distance: 149.6
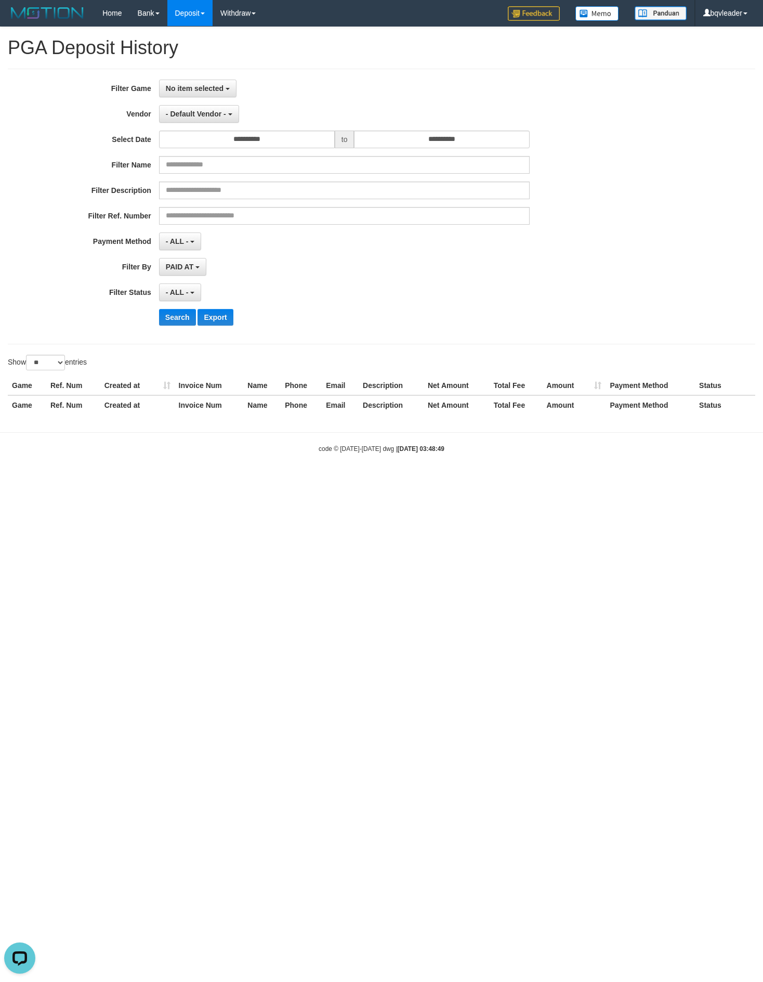
click at [144, 476] on body "Toggle navigation Home Bank Account List Load By Website Group [OXPLAY] BIG138 …" at bounding box center [381, 240] width 763 height 480
drag, startPoint x: 309, startPoint y: 517, endPoint x: 288, endPoint y: 474, distance: 47.4
click at [312, 480] on html "Toggle navigation Home Bank Account List Load By Website Group [OXPLAY] BIG138 …" at bounding box center [381, 240] width 763 height 480
drag, startPoint x: 56, startPoint y: 295, endPoint x: 59, endPoint y: 503, distance: 208.1
click at [56, 295] on div "**********" at bounding box center [318, 292] width 636 height 18
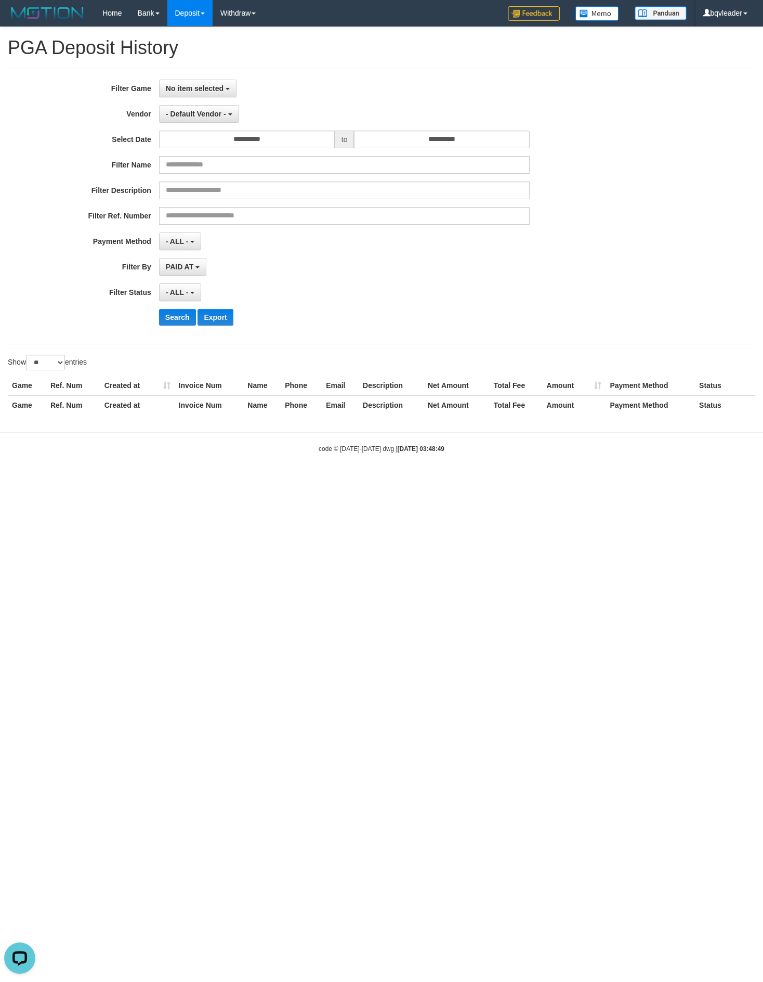
click at [305, 480] on body "Toggle navigation Home Bank Account List Load By Website Group [OXPLAY] BIG138 …" at bounding box center [381, 240] width 763 height 480
drag, startPoint x: 68, startPoint y: 471, endPoint x: 56, endPoint y: 438, distance: 35.2
click at [68, 471] on body "Toggle navigation Home Bank Account List Load By Website Group [OXPLAY] BIG138 …" at bounding box center [381, 240] width 763 height 480
drag, startPoint x: 153, startPoint y: 521, endPoint x: 2, endPoint y: 515, distance: 151.0
click at [150, 480] on html "Toggle navigation Home Bank Account List Load By Website Group [OXPLAY] BIG138 …" at bounding box center [381, 240] width 763 height 480
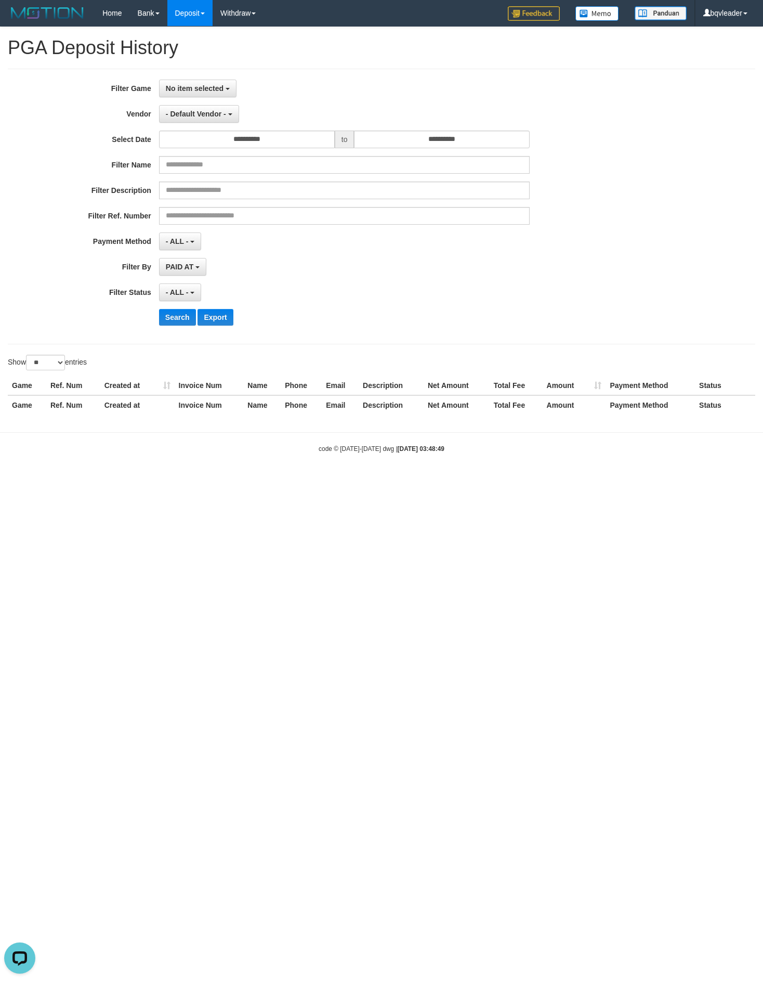
drag, startPoint x: 285, startPoint y: 624, endPoint x: 2, endPoint y: 832, distance: 351.2
click at [285, 480] on html "Toggle navigation Home Bank Account List Load By Website Group [OXPLAY] BIG138 …" at bounding box center [381, 240] width 763 height 480
click at [145, 480] on html "Toggle navigation Home Bank Account List Load By Website Group [OXPLAY] BIG138 …" at bounding box center [381, 240] width 763 height 480
drag, startPoint x: 227, startPoint y: 513, endPoint x: 190, endPoint y: 469, distance: 56.9
click at [221, 480] on html "Toggle navigation Home Bank Account List Load By Website Group [OXPLAY] BIG138 …" at bounding box center [381, 240] width 763 height 480
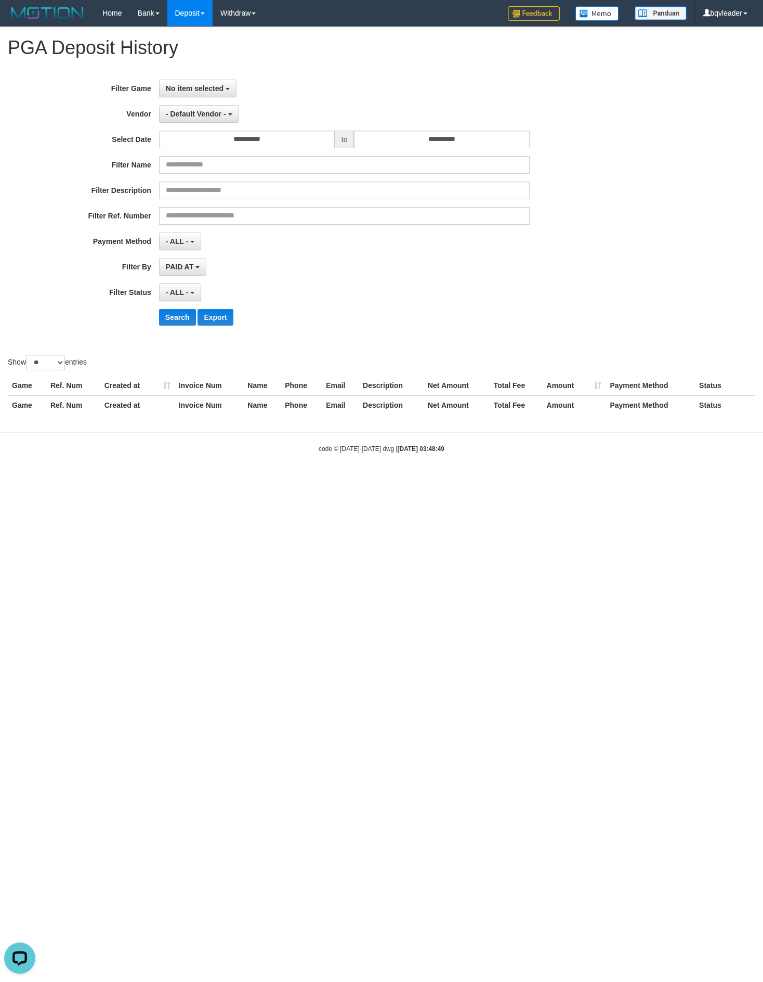
click at [15, 480] on html "Toggle navigation Home Bank Account List Load By Website Group [OXPLAY] BIG138 …" at bounding box center [381, 240] width 763 height 480
drag, startPoint x: 293, startPoint y: 488, endPoint x: 2, endPoint y: 530, distance: 294.3
click at [284, 480] on html "Toggle navigation Home Bank Account List Load By Website Group [OXPLAY] BIG138 …" at bounding box center [381, 240] width 763 height 480
click at [204, 480] on html "Toggle navigation Home Bank Account List Load By Website Group [OXPLAY] BIG138 …" at bounding box center [381, 240] width 763 height 480
drag, startPoint x: 207, startPoint y: 518, endPoint x: 7, endPoint y: 448, distance: 211.5
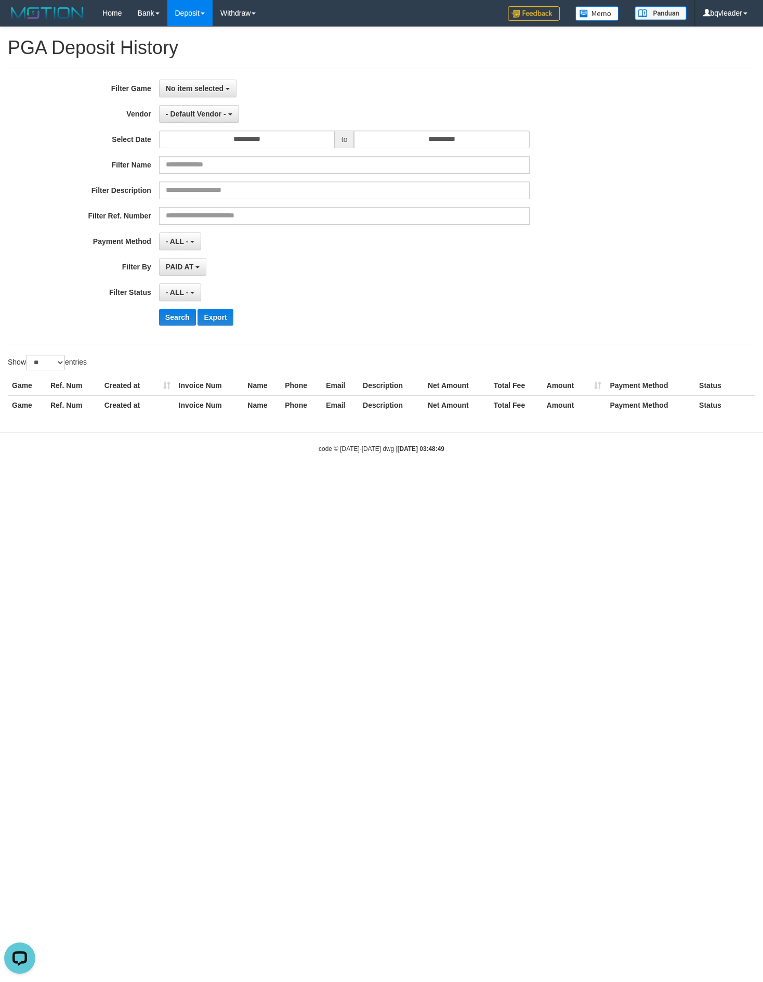
click at [185, 480] on html "Toggle navigation Home Bank Account List Load By Website Group [OXPLAY] BIG138 …" at bounding box center [381, 240] width 763 height 480
drag, startPoint x: 208, startPoint y: 598, endPoint x: 180, endPoint y: 560, distance: 47.6
click at [208, 480] on html "Toggle navigation Home Bank Account List Load By Website Group [OXPLAY] BIG138 …" at bounding box center [381, 240] width 763 height 480
drag, startPoint x: 185, startPoint y: 589, endPoint x: 345, endPoint y: 478, distance: 194.5
click at [185, 480] on html "Toggle navigation Home Bank Account List Load By Website Group [OXPLAY] BIG138 …" at bounding box center [381, 240] width 763 height 480
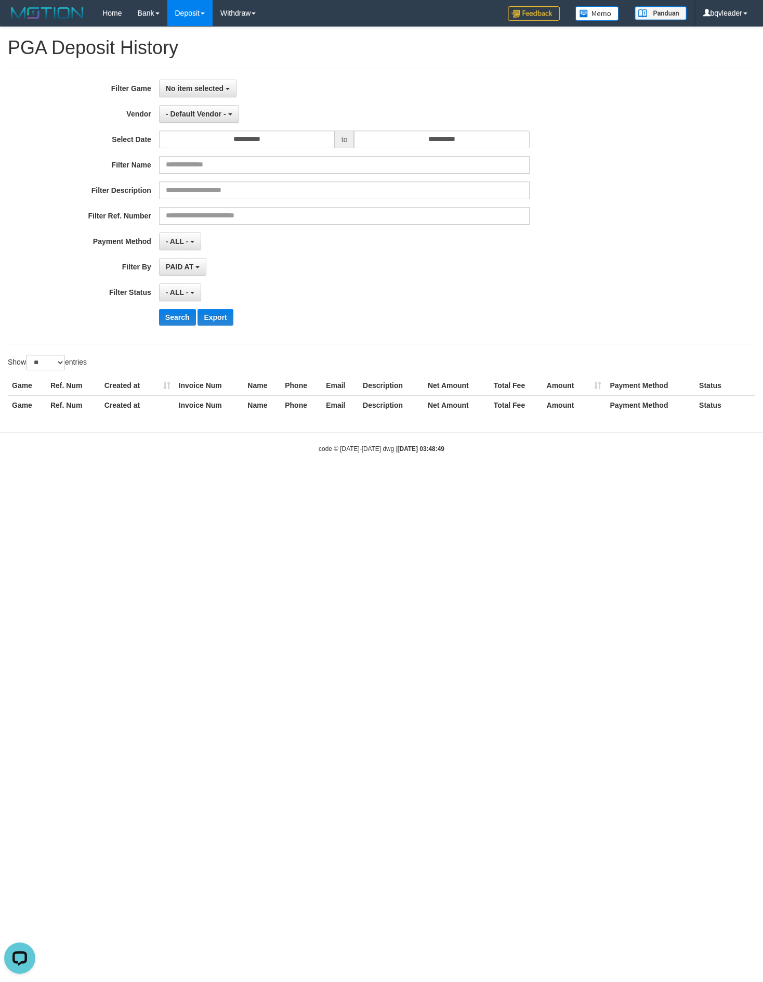
click at [251, 480] on html "Toggle navigation Home Bank Account List Load By Website Group [OXPLAY] BIG138 …" at bounding box center [381, 240] width 763 height 480
drag, startPoint x: 257, startPoint y: 642, endPoint x: 158, endPoint y: 678, distance: 105.3
click at [253, 480] on html "Toggle navigation Home Bank Account List Load By Website Group [OXPLAY] BIG138 …" at bounding box center [381, 240] width 763 height 480
drag, startPoint x: 145, startPoint y: 205, endPoint x: 95, endPoint y: 219, distance: 52.0
click at [145, 205] on div "**********" at bounding box center [318, 207] width 636 height 254
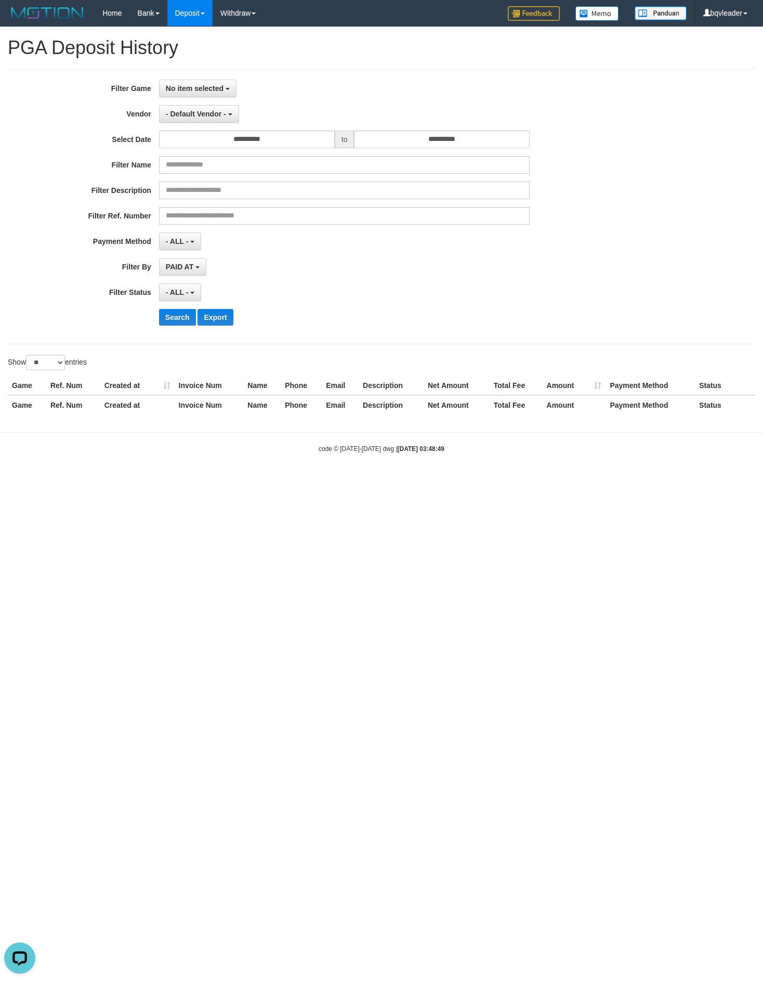
click at [221, 480] on html "Toggle navigation Home Bank Account List Load By Website Group [OXPLAY] BIG138 …" at bounding box center [381, 240] width 763 height 480
click at [150, 480] on html "Toggle navigation Home Bank Account List Load By Website Group [OXPLAY] BIG138 …" at bounding box center [381, 240] width 763 height 480
drag, startPoint x: 200, startPoint y: 549, endPoint x: 5, endPoint y: 506, distance: 199.4
click at [201, 480] on html "Toggle navigation Home Bank Account List Load By Website Group [OXPLAY] BIG138 …" at bounding box center [381, 240] width 763 height 480
drag, startPoint x: 256, startPoint y: 540, endPoint x: 221, endPoint y: 517, distance: 42.1
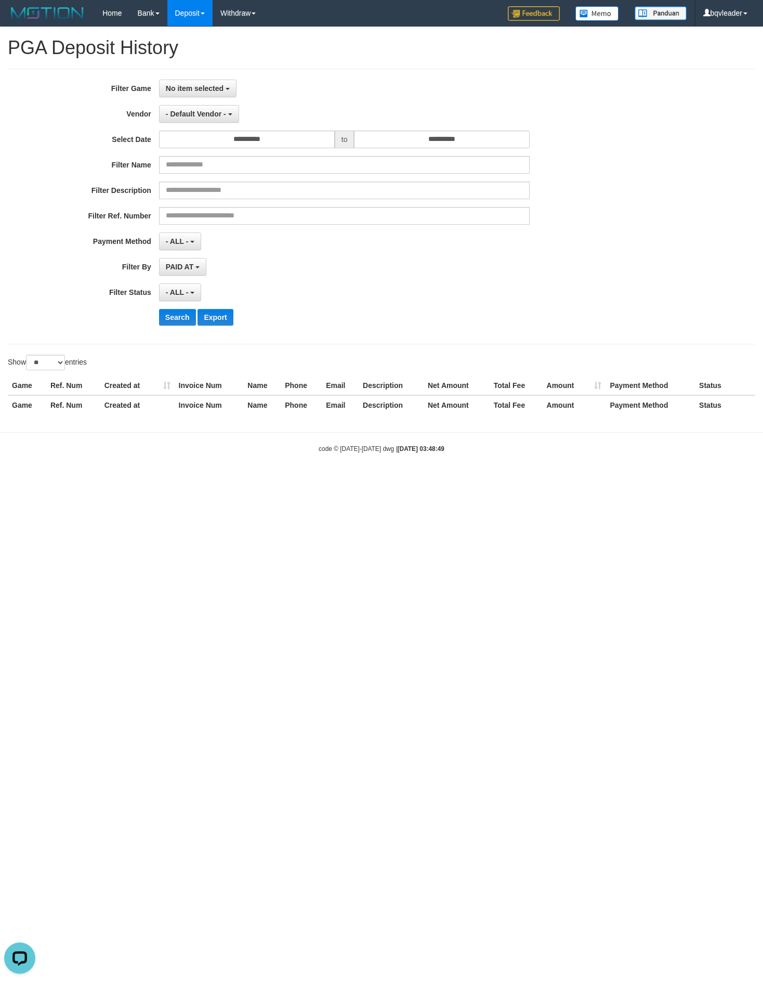
click at [225, 480] on html "Toggle navigation Home Bank Account List Load By Website Group [OXPLAY] BIG138 …" at bounding box center [381, 240] width 763 height 480
drag, startPoint x: 183, startPoint y: 878, endPoint x: 134, endPoint y: 789, distance: 101.0
click at [179, 480] on html "Toggle navigation Home Bank Account List Load By Website Group [OXPLAY] BIG138 …" at bounding box center [381, 240] width 763 height 480
click at [165, 480] on html "Toggle navigation Home Bank Account List Load By Website Group [OXPLAY] BIG138 …" at bounding box center [381, 240] width 763 height 480
click at [190, 480] on html "Toggle navigation Home Bank Account List Load By Website Group [OXPLAY] BIG138 …" at bounding box center [381, 240] width 763 height 480
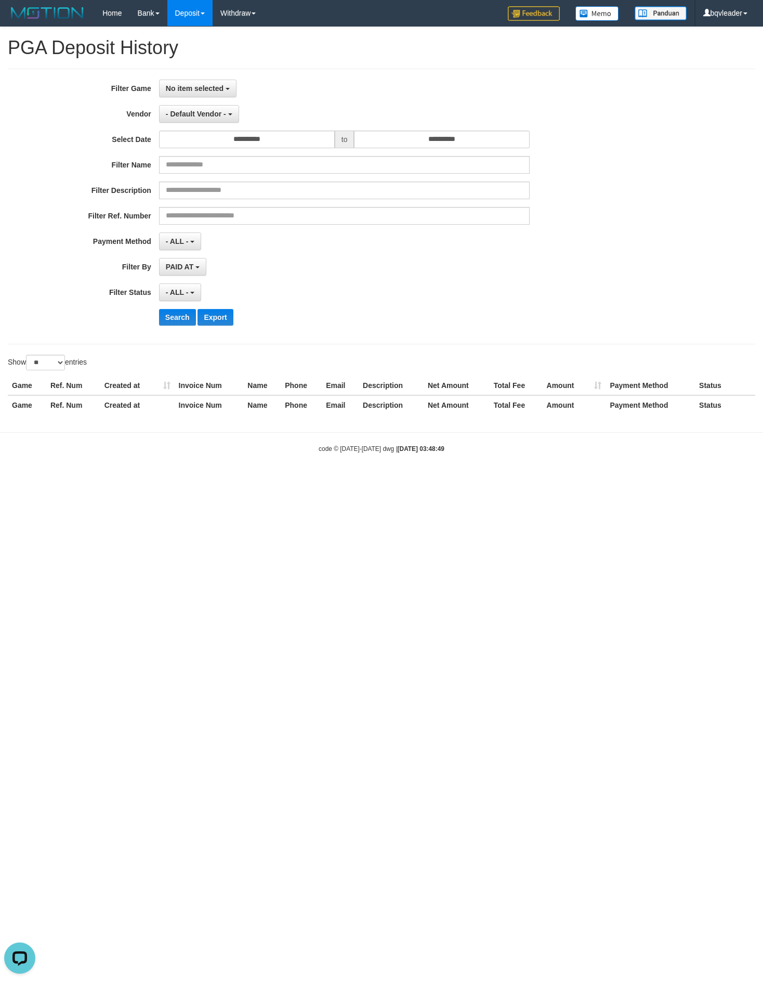
click at [107, 480] on html "Toggle navigation Home Bank Account List Load By Website Group [OXPLAY] BIG138 …" at bounding box center [381, 240] width 763 height 480
drag, startPoint x: 60, startPoint y: 238, endPoint x: 1, endPoint y: 96, distance: 154.3
click at [60, 238] on label "Payment Method" at bounding box center [79, 239] width 159 height 14
click at [240, 480] on html "Toggle navigation Home Bank Account List Load By Website Group [OXPLAY] BIG138 …" at bounding box center [381, 240] width 763 height 480
click at [162, 480] on html "Toggle navigation Home Bank Account List Load By Website Group [OXPLAY] BIG138 …" at bounding box center [381, 240] width 763 height 480
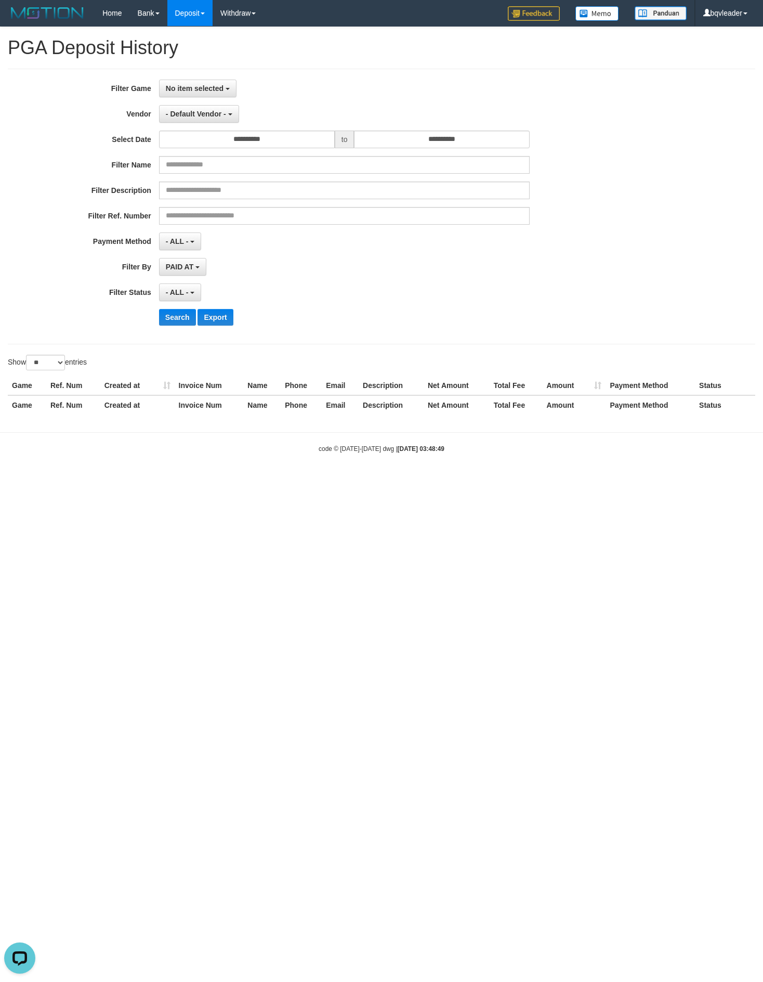
click at [295, 480] on html "Toggle navigation Home Bank Account List Load By Website Group [OXPLAY] BIG138 …" at bounding box center [381, 240] width 763 height 480
drag, startPoint x: 30, startPoint y: 602, endPoint x: 0, endPoint y: 571, distance: 43.4
click at [28, 480] on html "Toggle navigation Home Bank Account List Load By Website Group [OXPLAY] BIG138 …" at bounding box center [381, 240] width 763 height 480
drag, startPoint x: 423, startPoint y: 737, endPoint x: 411, endPoint y: 739, distance: 12.5
click at [420, 480] on html "Toggle navigation Home Bank Account List Load By Website Group [OXPLAY] BIG138 …" at bounding box center [381, 240] width 763 height 480
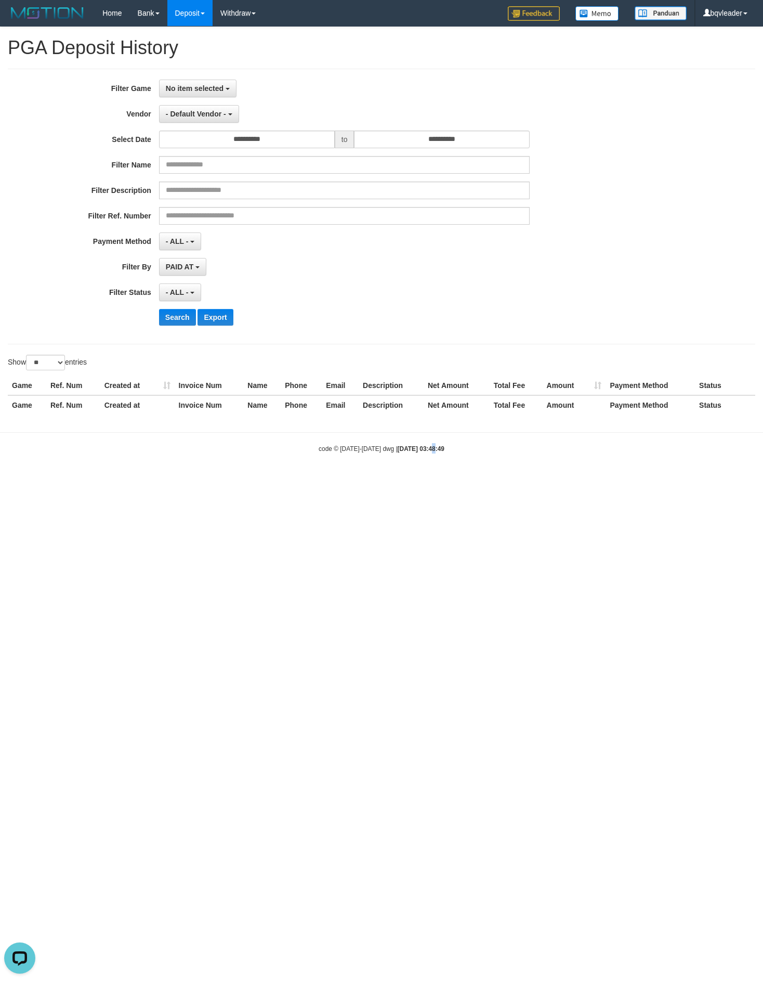
click at [238, 480] on html "Toggle navigation Home Bank Account List Load By Website Group [OXPLAY] BIG138 …" at bounding box center [381, 240] width 763 height 480
drag, startPoint x: 554, startPoint y: 737, endPoint x: 398, endPoint y: 767, distance: 158.7
click at [518, 480] on html "Toggle navigation Home Bank Account List Load By Website Group [OXPLAY] BIG138 …" at bounding box center [381, 240] width 763 height 480
click at [261, 480] on html "Toggle navigation Home Bank Account List Load By Website Group [OXPLAY] BIG138 …" at bounding box center [381, 240] width 763 height 480
click at [67, 480] on html "Toggle navigation Home Bank Account List Load By Website Group [OXPLAY] BIG138 …" at bounding box center [381, 240] width 763 height 480
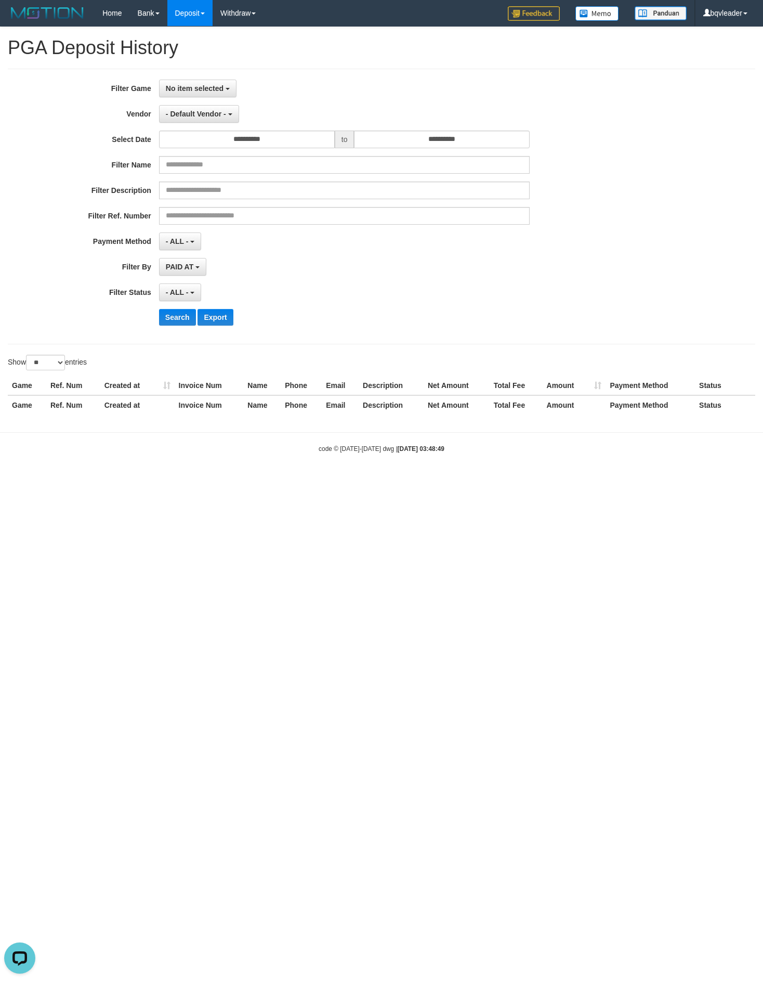
drag, startPoint x: 217, startPoint y: 632, endPoint x: 4, endPoint y: 437, distance: 289.3
click at [211, 480] on html "Toggle navigation Home Bank Account List Load By Website Group [OXPLAY] BIG138 …" at bounding box center [381, 240] width 763 height 480
drag, startPoint x: 182, startPoint y: 667, endPoint x: 0, endPoint y: 804, distance: 228.0
click at [177, 480] on html "Toggle navigation Home Bank Account List Load By Website Group [OXPLAY] BIG138 …" at bounding box center [381, 240] width 763 height 480
click at [180, 480] on html "Toggle navigation Home Bank Account List Load By Website Group [OXPLAY] BIG138 …" at bounding box center [381, 240] width 763 height 480
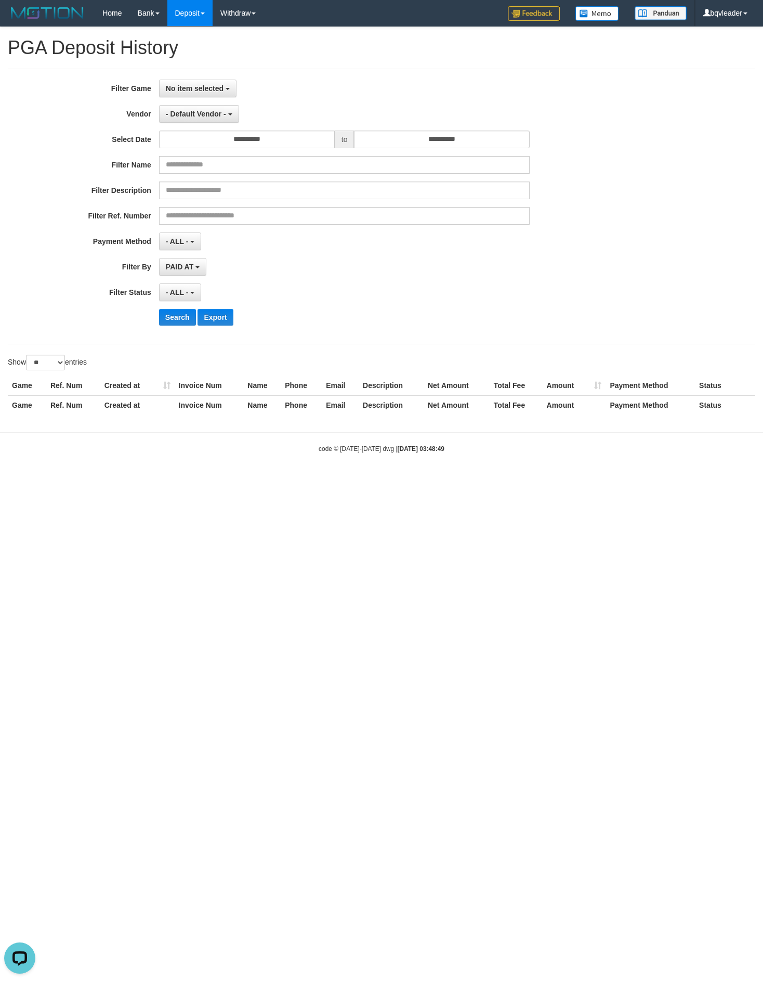
click at [134, 480] on html "Toggle navigation Home Bank Account List Load By Website Group [OXPLAY] BIG138 …" at bounding box center [381, 240] width 763 height 480
drag, startPoint x: 293, startPoint y: 689, endPoint x: 240, endPoint y: 722, distance: 62.6
click at [293, 480] on html "Toggle navigation Home Bank Account List Load By Website Group [OXPLAY] BIG138 …" at bounding box center [381, 240] width 763 height 480
drag, startPoint x: 248, startPoint y: 504, endPoint x: 234, endPoint y: 514, distance: 16.4
click at [234, 480] on html "Toggle navigation Home Bank Account List Load By Website Group [OXPLAY] BIG138 …" at bounding box center [381, 240] width 763 height 480
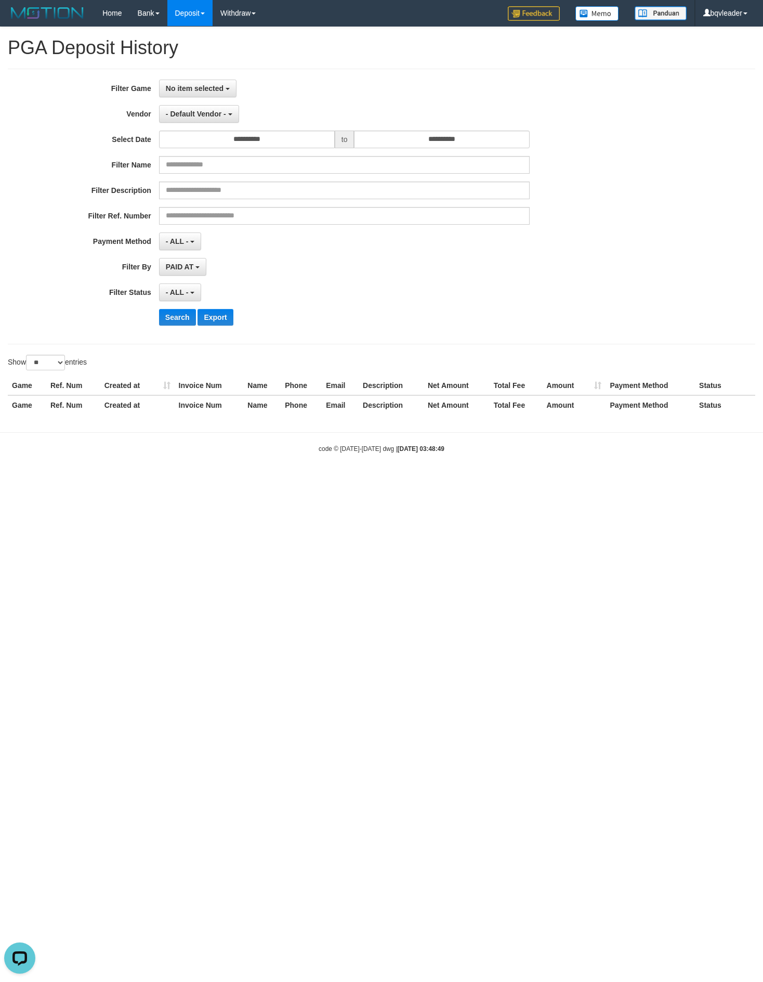
drag, startPoint x: 63, startPoint y: 654, endPoint x: 40, endPoint y: 619, distance: 42.7
click at [63, 480] on html "Toggle navigation Home Bank Account List Load By Website Group [OXPLAY] BIG138 …" at bounding box center [381, 240] width 763 height 480
drag, startPoint x: 119, startPoint y: 647, endPoint x: 108, endPoint y: 640, distance: 12.7
click at [119, 480] on html "Toggle navigation Home Bank Account List Load By Website Group [OXPLAY] BIG138 …" at bounding box center [381, 240] width 763 height 480
drag, startPoint x: 201, startPoint y: 510, endPoint x: 1, endPoint y: 318, distance: 276.6
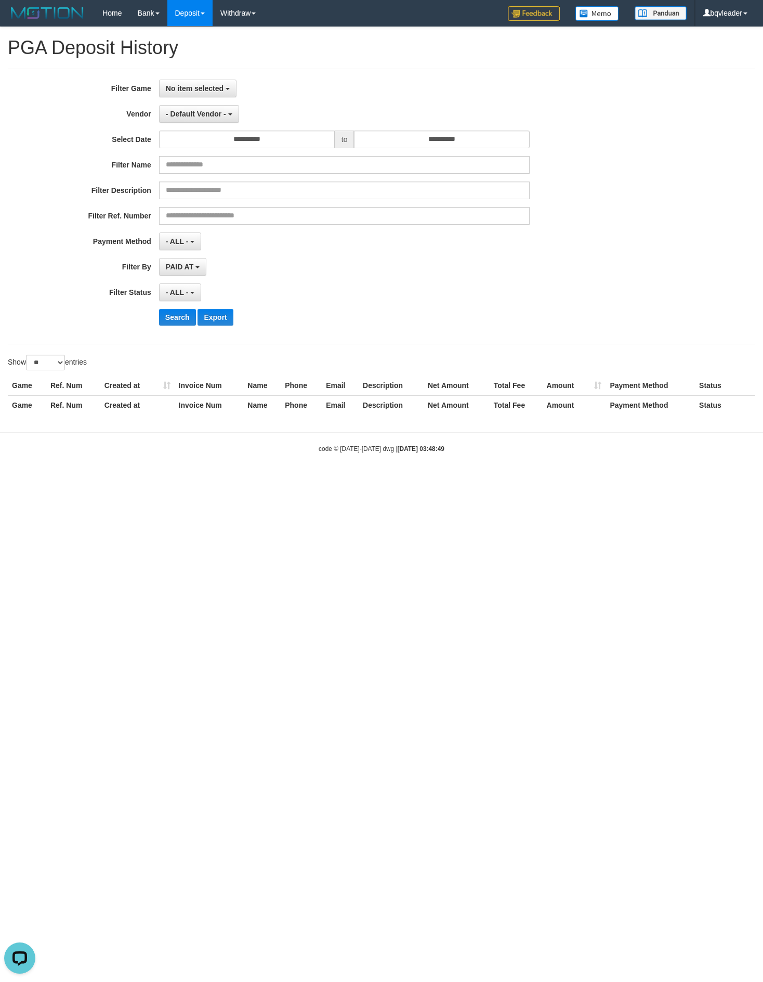
click at [201, 480] on html "Toggle navigation Home Bank Account List Load By Website Group [OXPLAY] BIG138 …" at bounding box center [381, 240] width 763 height 480
click at [267, 447] on body "Toggle navigation Home Bank Account List Load By Website Group [OXPLAY] BIG138 …" at bounding box center [381, 240] width 763 height 480
drag, startPoint x: 172, startPoint y: 621, endPoint x: 1, endPoint y: 500, distance: 208.9
click at [172, 480] on html "Toggle navigation Home Bank Account List Load By Website Group [OXPLAY] BIG138 …" at bounding box center [381, 240] width 763 height 480
click at [443, 480] on html "Toggle navigation Home Bank Account List Load By Website Group [OXPLAY] BIG138 …" at bounding box center [381, 240] width 763 height 480
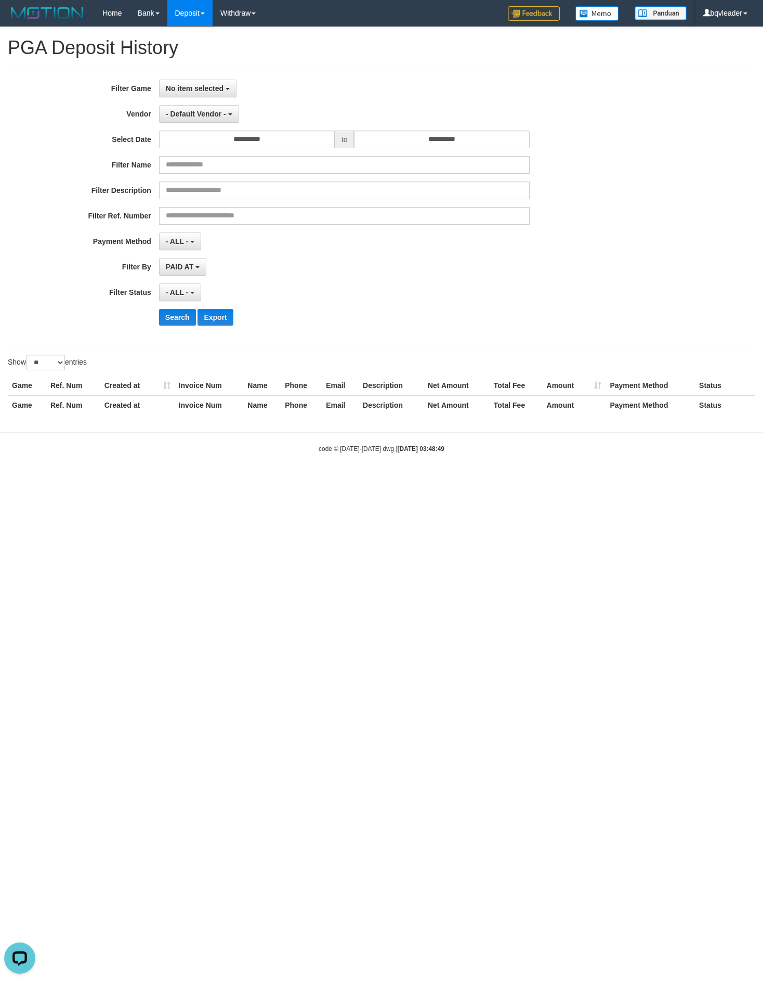
click at [200, 454] on div "code © [DATE]-[DATE] dwg | [DATE] 03:48:49" at bounding box center [381, 448] width 763 height 10
click at [233, 480] on html "Toggle navigation Home Bank Account List Load By Website Group [OXPLAY] BIG138 …" at bounding box center [381, 240] width 763 height 480
click at [372, 404] on th "Description" at bounding box center [391, 404] width 65 height 19
click at [469, 480] on html "Toggle navigation Home Bank Account List Load By Website Group [OXPLAY] BIG138 …" at bounding box center [381, 240] width 763 height 480
drag, startPoint x: 269, startPoint y: 459, endPoint x: 0, endPoint y: 330, distance: 298.7
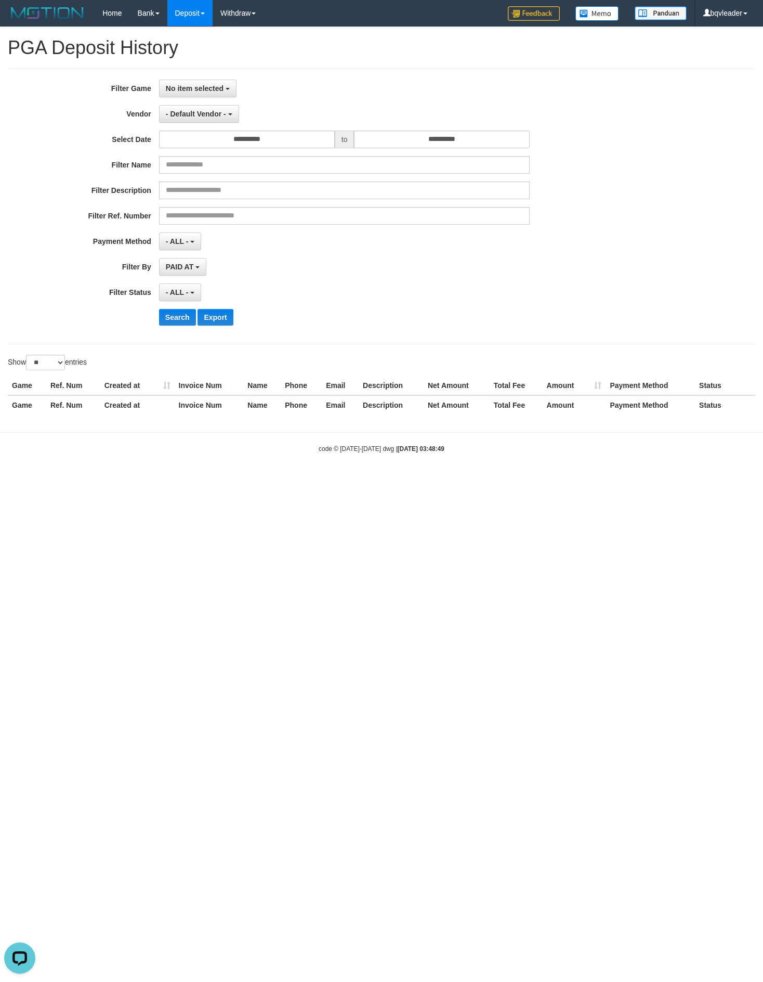
click at [262, 454] on div "code © [DATE]-[DATE] dwg | [DATE] 03:48:49" at bounding box center [381, 448] width 763 height 10
drag, startPoint x: 457, startPoint y: 500, endPoint x: 525, endPoint y: 465, distance: 77.2
click at [478, 480] on html "Toggle navigation Home Bank Account List Load By Website Group [OXPLAY] BIG138 …" at bounding box center [381, 240] width 763 height 480
drag, startPoint x: 268, startPoint y: 499, endPoint x: 257, endPoint y: 499, distance: 11.4
click at [268, 480] on html "Toggle navigation Home Bank Account List Load By Website Group [OXPLAY] BIG138 …" at bounding box center [381, 240] width 763 height 480
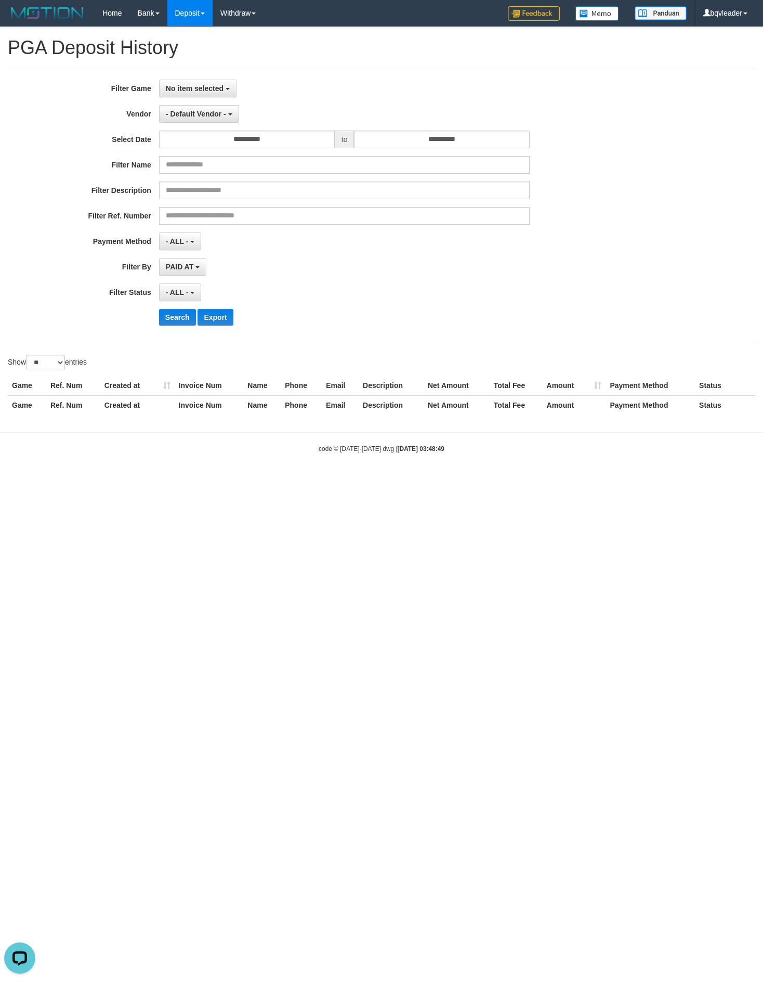
click at [185, 480] on html "Toggle navigation Home Bank Account List Load By Website Group [OXPLAY] BIG138 …" at bounding box center [381, 240] width 763 height 480
drag, startPoint x: 436, startPoint y: 598, endPoint x: 421, endPoint y: 589, distance: 17.3
click at [436, 480] on html "Toggle navigation Home Bank Account List Load By Website Group [OXPLAY] BIG138 …" at bounding box center [381, 240] width 763 height 480
drag, startPoint x: 305, startPoint y: 570, endPoint x: 278, endPoint y: 580, distance: 29.0
click at [297, 480] on html "Toggle navigation Home Bank Account List Load By Website Group [OXPLAY] BIG138 …" at bounding box center [381, 240] width 763 height 480
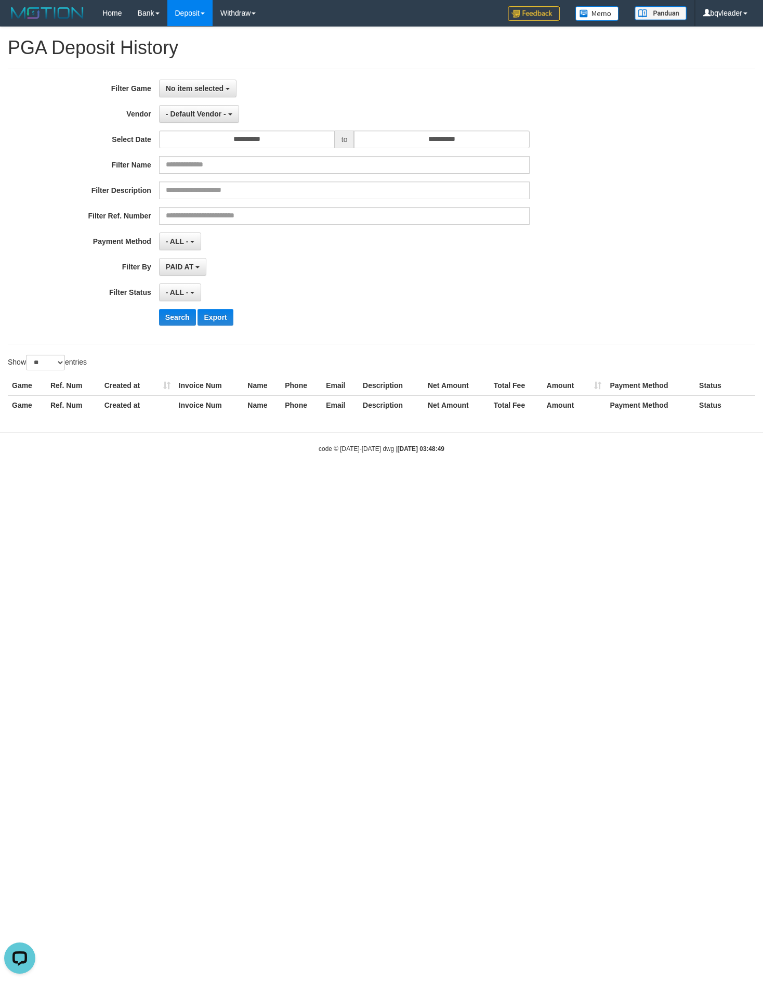
click at [205, 480] on html "Toggle navigation Home Bank Account List Load By Website Group [OXPLAY] BIG138 …" at bounding box center [381, 240] width 763 height 480
click at [235, 480] on html "Toggle navigation Home Bank Account List Load By Website Group [OXPLAY] BIG138 …" at bounding box center [381, 240] width 763 height 480
drag, startPoint x: 293, startPoint y: 677, endPoint x: 260, endPoint y: 626, distance: 60.9
click at [282, 480] on html "Toggle navigation Home Bank Account List Load By Website Group [OXPLAY] BIG138 …" at bounding box center [381, 240] width 763 height 480
click at [261, 444] on body "Toggle navigation Home Bank Account List Load By Website Group [OXPLAY] BIG138 …" at bounding box center [381, 240] width 763 height 480
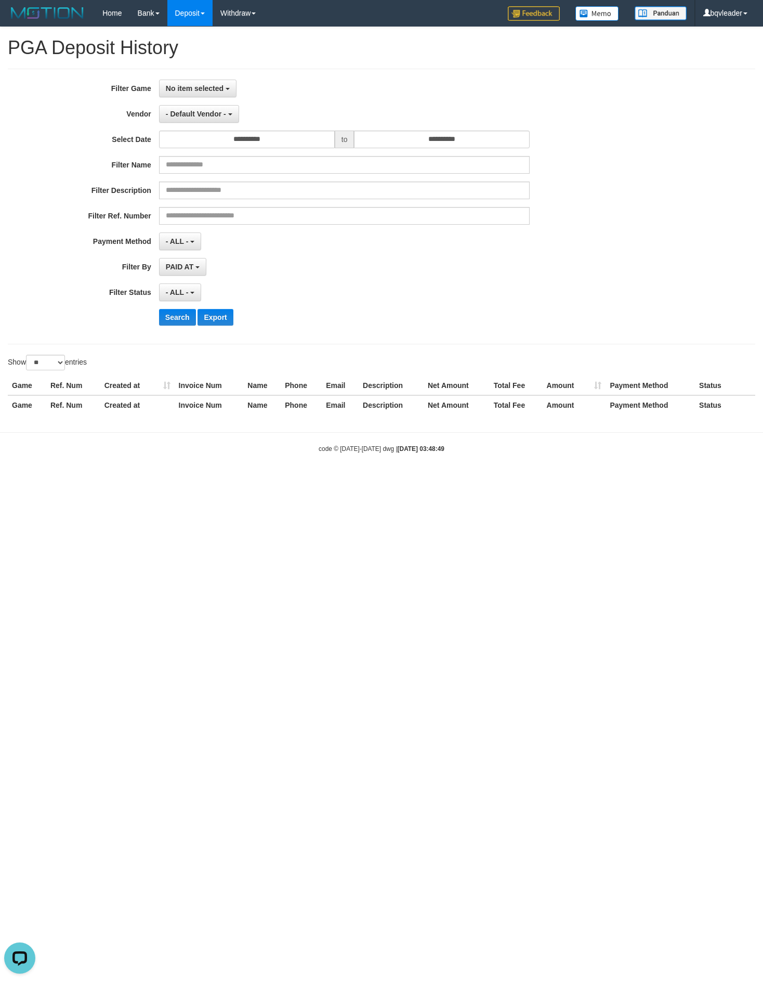
drag, startPoint x: 282, startPoint y: 476, endPoint x: 6, endPoint y: 489, distance: 275.9
click at [266, 476] on body "Toggle navigation Home Bank Account List Load By Website Group [OXPLAY] BIG138 …" at bounding box center [381, 240] width 763 height 480
drag, startPoint x: 245, startPoint y: 534, endPoint x: 3, endPoint y: 582, distance: 247.2
click at [232, 480] on html "Toggle navigation Home Bank Account List Load By Website Group [OXPLAY] BIG138 …" at bounding box center [381, 240] width 763 height 480
click at [384, 480] on body "Toggle navigation Home Bank Account List Load By Website Group [OXPLAY] BIG138 …" at bounding box center [381, 240] width 763 height 480
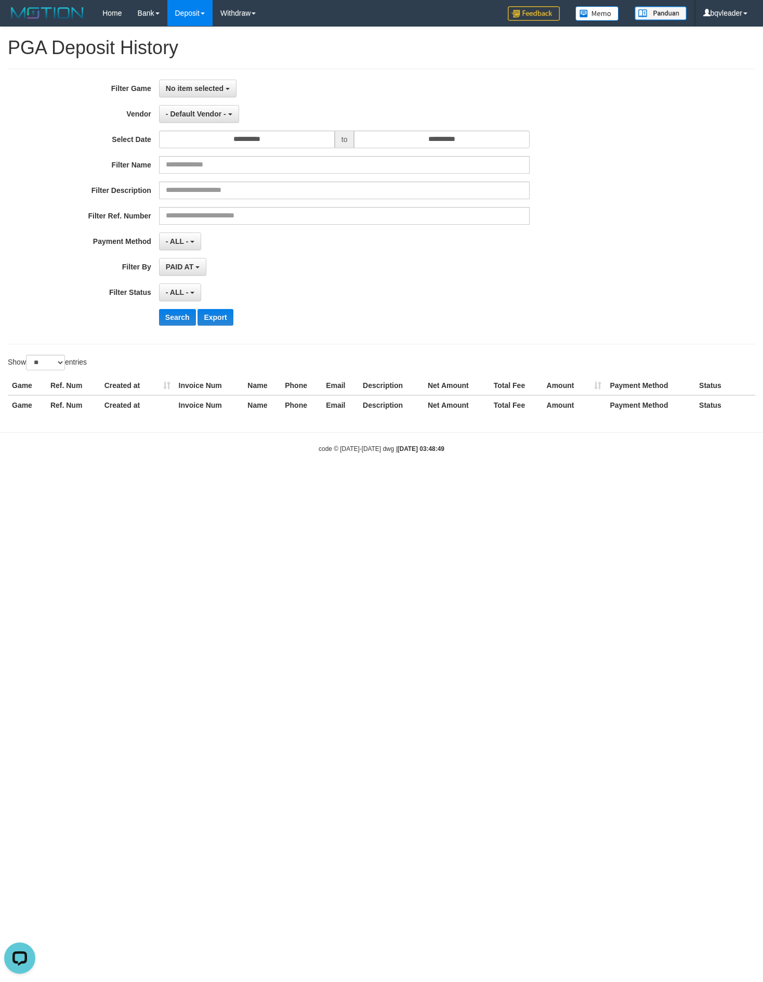
click at [114, 480] on html "Toggle navigation Home Bank Account List Load By Website Group [OXPLAY] BIG138 …" at bounding box center [381, 240] width 763 height 480
drag, startPoint x: 128, startPoint y: 648, endPoint x: 73, endPoint y: 562, distance: 102.4
click at [124, 480] on html "Toggle navigation Home Bank Account List Load By Website Group [OXPLAY] BIG138 …" at bounding box center [381, 240] width 763 height 480
drag, startPoint x: 247, startPoint y: 615, endPoint x: 158, endPoint y: 623, distance: 88.8
click at [248, 480] on html "Toggle navigation Home Bank Account List Load By Website Group [OXPLAY] BIG138 …" at bounding box center [381, 240] width 763 height 480
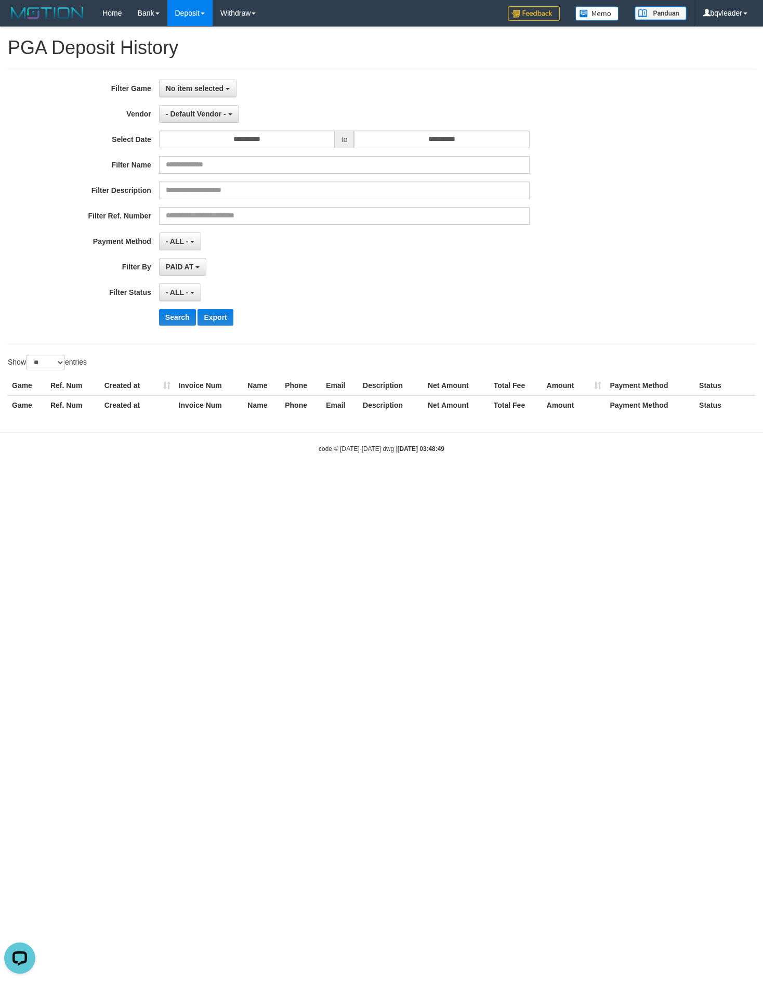
drag, startPoint x: 380, startPoint y: 516, endPoint x: 256, endPoint y: 449, distance: 140.5
click at [380, 480] on html "Toggle navigation Home Bank Account List Load By Website Group [OXPLAY] BIG138 …" at bounding box center [381, 240] width 763 height 480
click at [250, 418] on div "Game Ref. Num Created at Invoice Num Name Phone Email Description Net Amount To…" at bounding box center [381, 395] width 763 height 45
drag, startPoint x: 240, startPoint y: 523, endPoint x: 263, endPoint y: 509, distance: 27.1
click at [280, 480] on html "Toggle navigation Home Bank Account List Load By Website Group [OXPLAY] BIG138 …" at bounding box center [381, 240] width 763 height 480
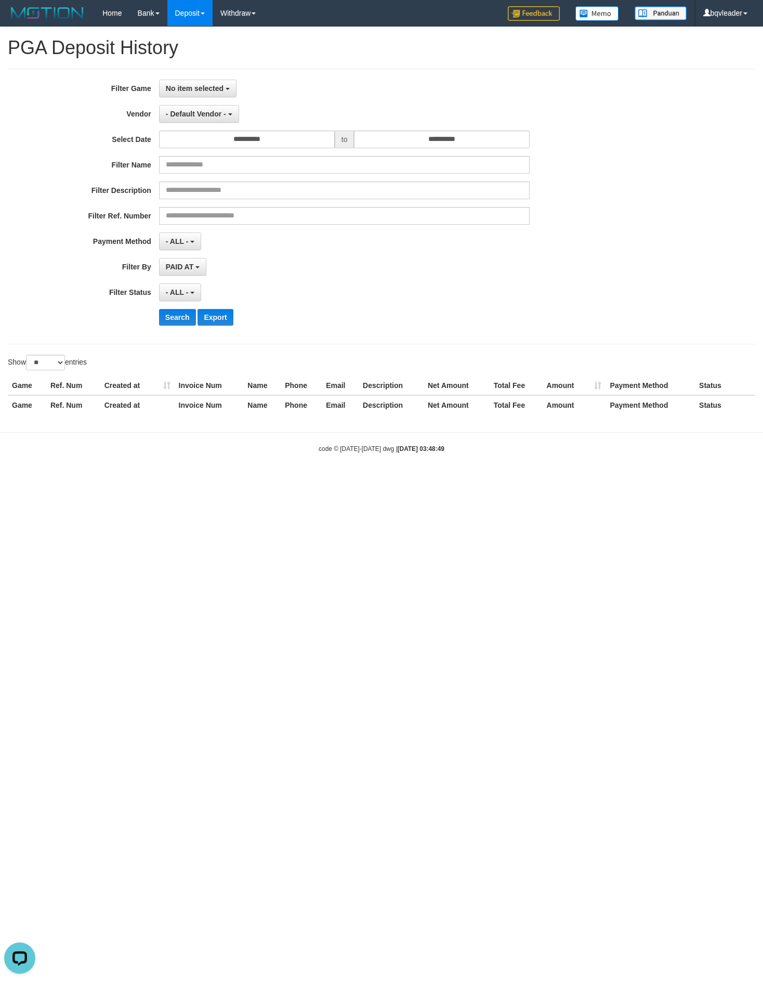
click at [211, 380] on div "Show ** ** ** *** entries Game Ref. Num Created at Invoice Num Name Phone Email…" at bounding box center [382, 388] width 748 height 67
drag, startPoint x: 95, startPoint y: 481, endPoint x: 42, endPoint y: 485, distance: 53.2
click at [95, 480] on body "Toggle navigation Home Bank Account List Load By Website Group [OXPLAY] BIG138 …" at bounding box center [381, 240] width 763 height 480
drag, startPoint x: 66, startPoint y: 449, endPoint x: 42, endPoint y: 444, distance: 24.5
click at [66, 449] on div "code © [DATE]-[DATE] dwg | [DATE] 03:48:49" at bounding box center [381, 448] width 763 height 10
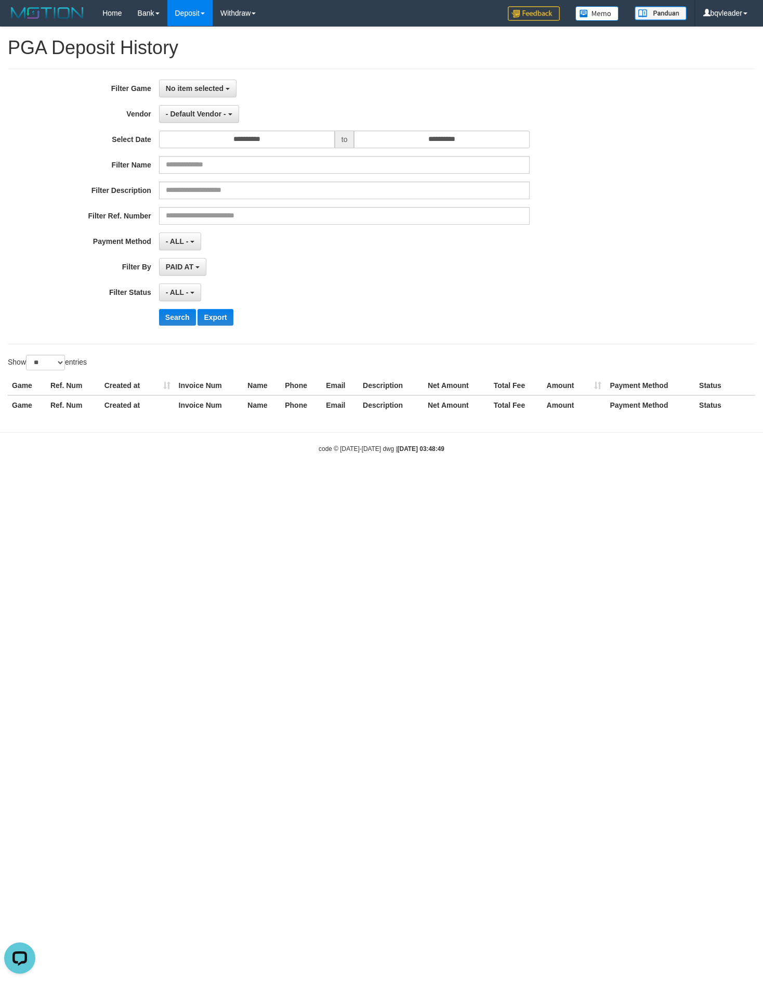
drag, startPoint x: 192, startPoint y: 517, endPoint x: 159, endPoint y: 498, distance: 38.2
click at [192, 480] on html "Toggle navigation Home Bank Account List Load By Website Group [OXPLAY] BIG138 …" at bounding box center [381, 240] width 763 height 480
drag, startPoint x: 36, startPoint y: 466, endPoint x: 7, endPoint y: 476, distance: 30.9
click at [34, 466] on body "Toggle navigation Home Bank Account List Load By Website Group [OXPLAY] BIG138 …" at bounding box center [381, 240] width 763 height 480
click at [409, 480] on html "Toggle navigation Home Bank Account List Load By Website Group [OXPLAY] BIG138 …" at bounding box center [381, 240] width 763 height 480
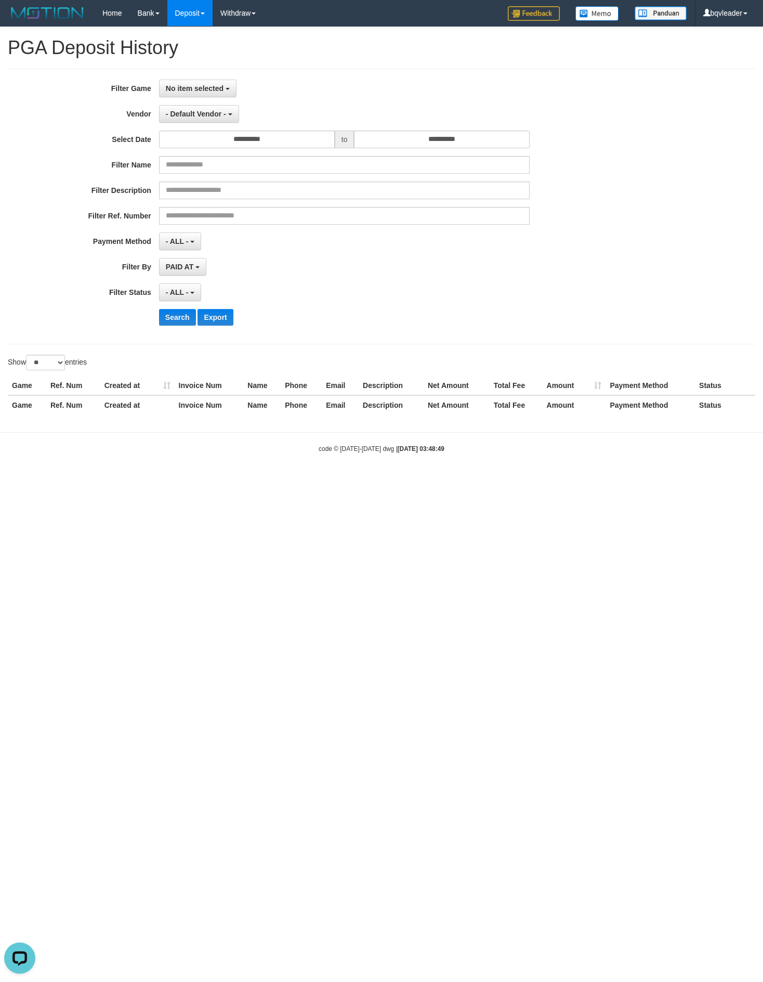
drag, startPoint x: 290, startPoint y: 567, endPoint x: 224, endPoint y: 541, distance: 71.5
click at [289, 480] on html "Toggle navigation Home Bank Account List Load By Website Group [OXPLAY] BIG138 …" at bounding box center [381, 240] width 763 height 480
